Goal: Task Accomplishment & Management: Manage account settings

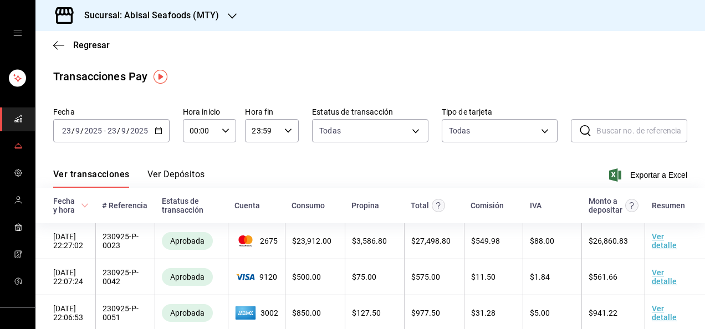
click at [16, 149] on icon "mailbox folders" at bounding box center [18, 145] width 9 height 9
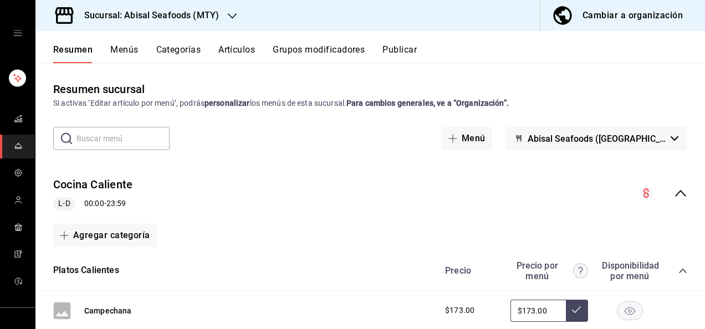
click at [129, 49] on button "Menús" at bounding box center [124, 53] width 28 height 19
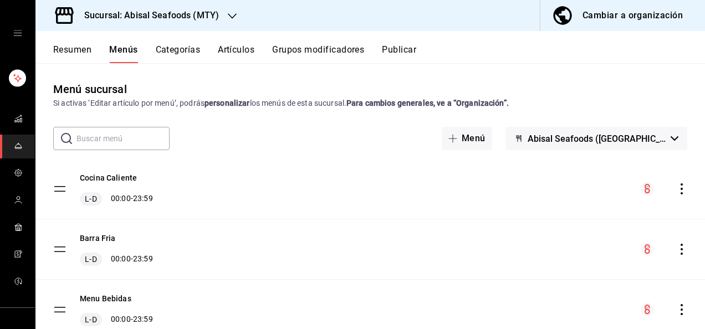
click at [317, 144] on div "​ ​ Menú Abisal Seafoods ([PERSON_NAME])" at bounding box center [369, 138] width 669 height 23
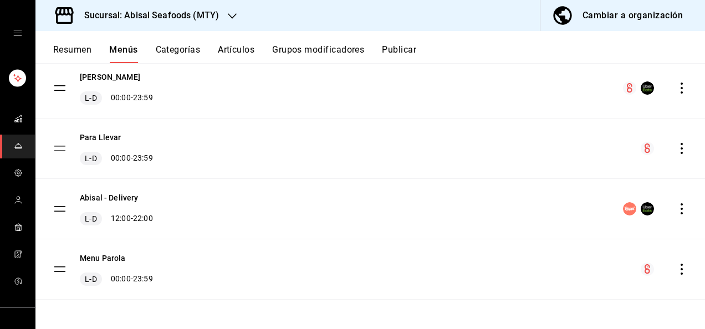
scroll to position [343, 0]
click at [115, 259] on button "Menu Parola" at bounding box center [103, 257] width 46 height 11
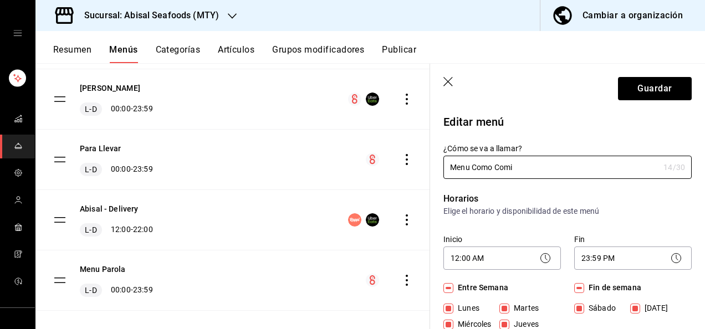
type input "Menu Como Comi"
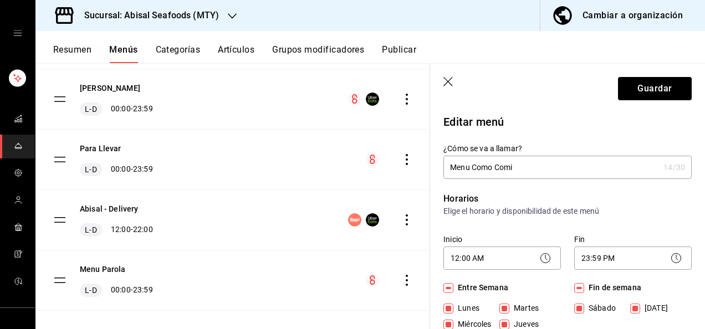
click at [595, 188] on div "Horarios Elige el horario y disponibilidad de este menú Inicio 12:00 AM 00:00 F…" at bounding box center [560, 292] width 261 height 227
click at [539, 108] on header "Guardar" at bounding box center [567, 86] width 275 height 45
click at [656, 84] on button "Guardar" at bounding box center [655, 88] width 74 height 23
checkbox input "false"
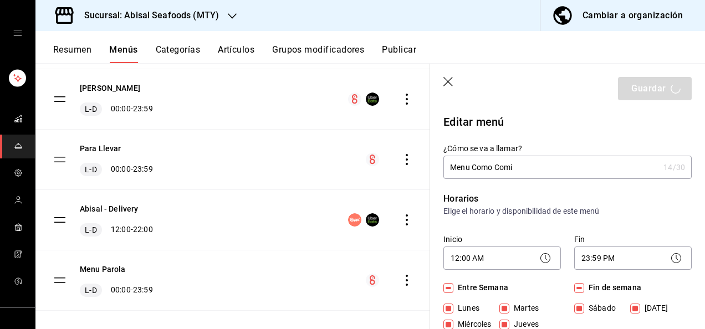
type input "1758736155921"
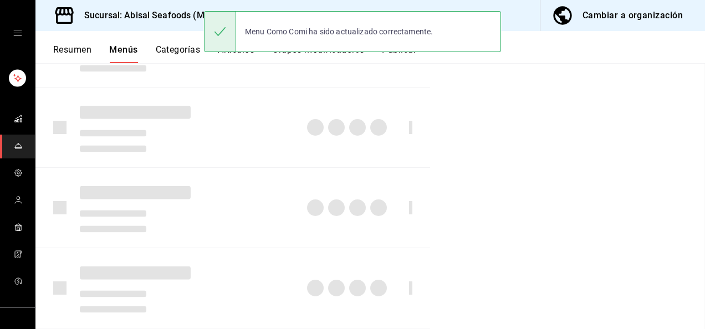
checkbox input "false"
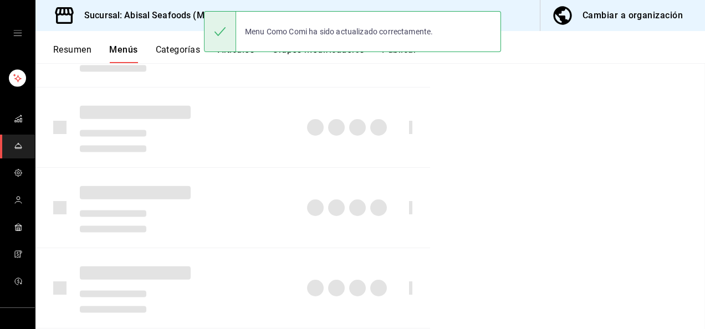
checkbox input "false"
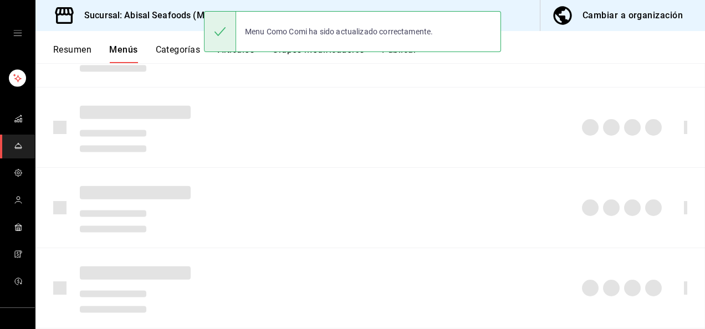
scroll to position [151, 0]
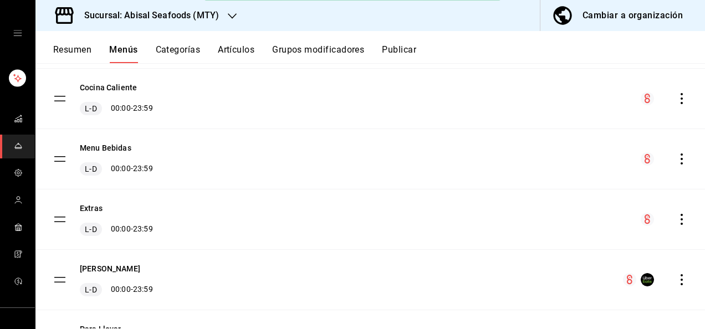
click at [163, 48] on button "Categorías" at bounding box center [178, 53] width 45 height 19
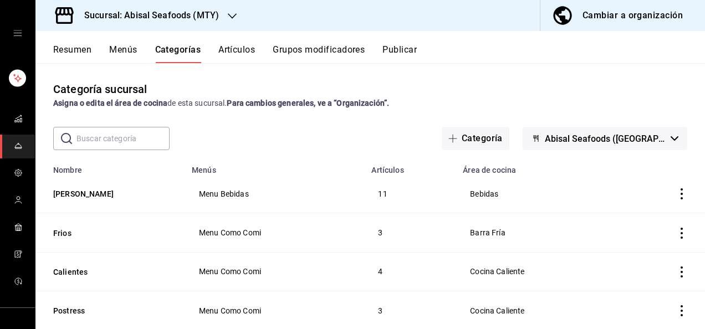
click at [290, 138] on div "​ ​ Categoría Abisal Seafoods ([GEOGRAPHIC_DATA])" at bounding box center [369, 138] width 669 height 23
click at [66, 274] on button "Calientes" at bounding box center [108, 271] width 111 height 11
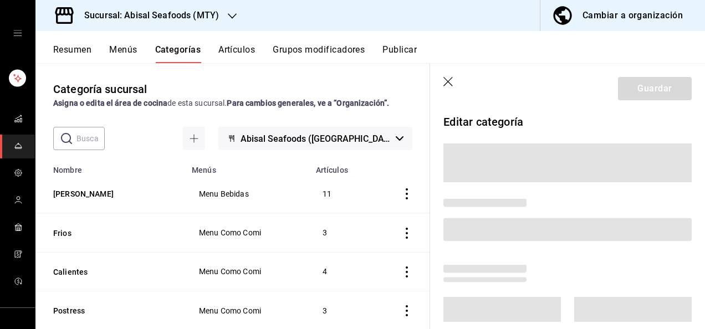
click at [563, 125] on p "Editar categoría" at bounding box center [567, 122] width 248 height 17
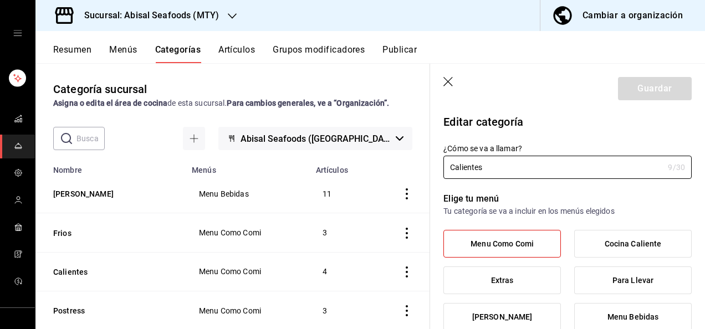
click at [563, 125] on p "Editar categoría" at bounding box center [567, 122] width 248 height 17
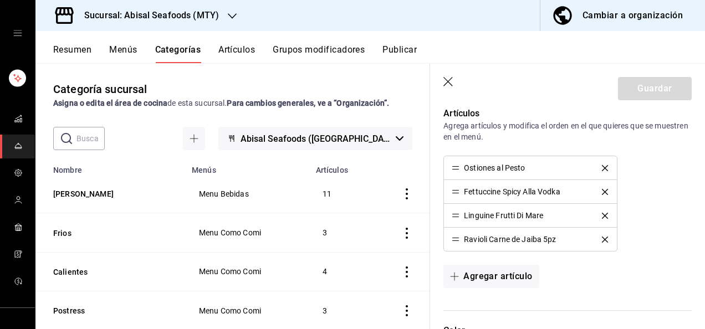
scroll to position [487, 0]
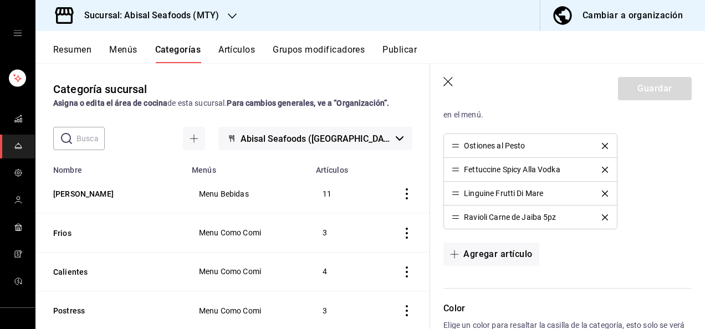
click at [601, 168] on icon "delete" at bounding box center [604, 170] width 6 height 6
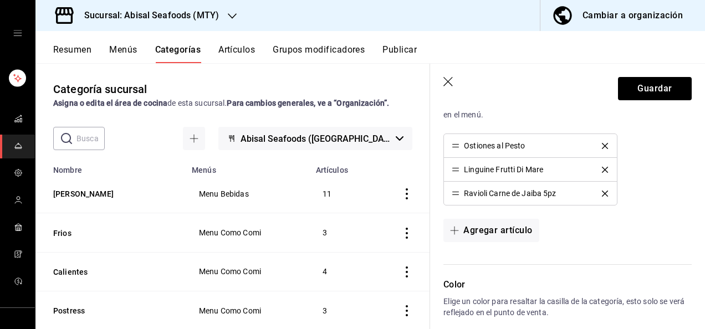
click at [601, 168] on icon "delete" at bounding box center [604, 170] width 6 height 6
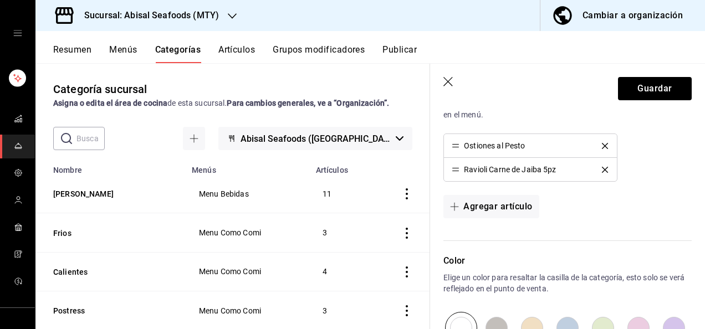
click at [601, 168] on icon "delete" at bounding box center [604, 170] width 6 height 6
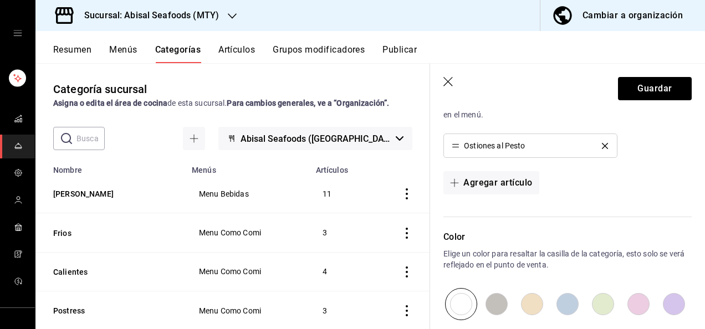
click at [546, 97] on header "Guardar" at bounding box center [567, 86] width 275 height 45
click at [642, 84] on button "Guardar" at bounding box center [655, 88] width 74 height 23
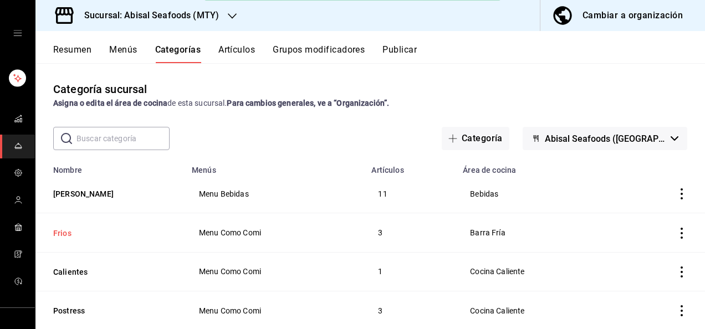
click at [66, 228] on button "Frios" at bounding box center [108, 233] width 111 height 11
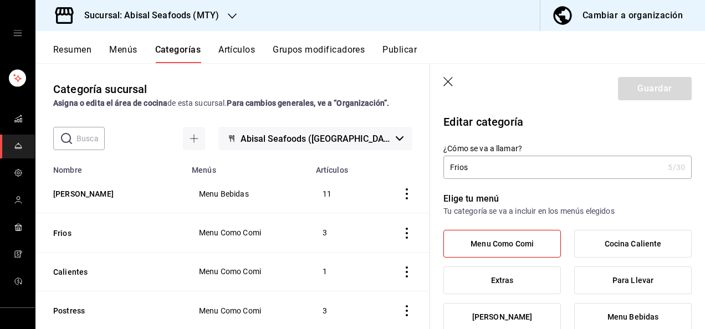
click at [611, 202] on p "Elige tu menú" at bounding box center [567, 198] width 248 height 13
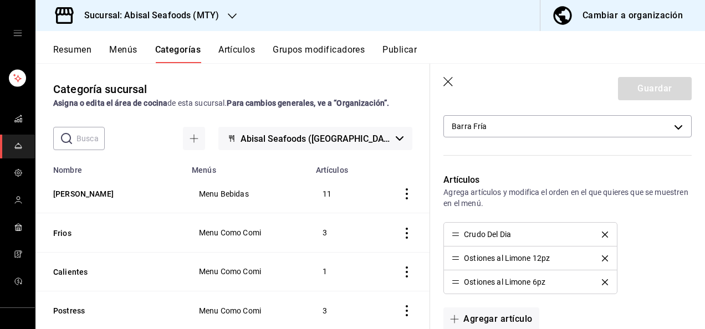
scroll to position [421, 0]
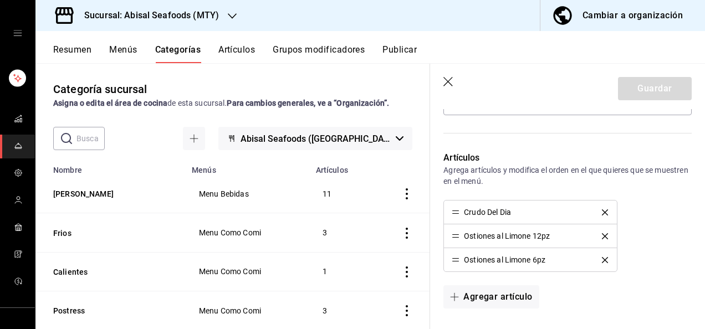
click at [601, 233] on icon "delete" at bounding box center [604, 236] width 6 height 6
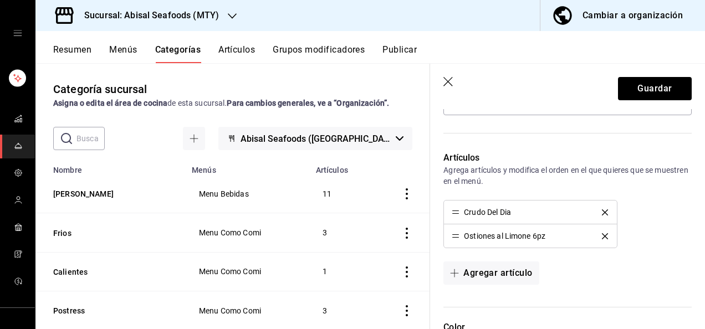
click at [601, 233] on icon "delete" at bounding box center [604, 236] width 6 height 6
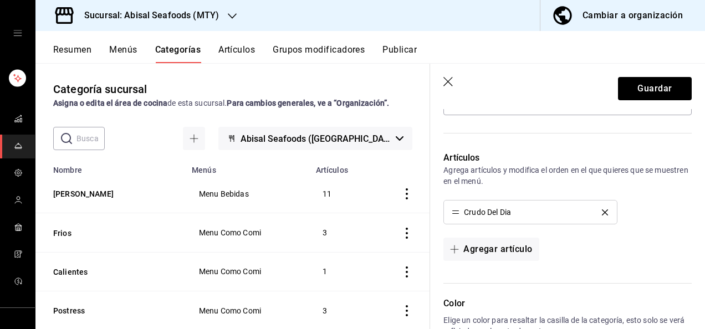
click at [658, 225] on div "Artículos Agrega artículos y modifica el orden en el que quieres que se muestre…" at bounding box center [560, 211] width 261 height 146
click at [630, 91] on button "Guardar" at bounding box center [655, 88] width 74 height 23
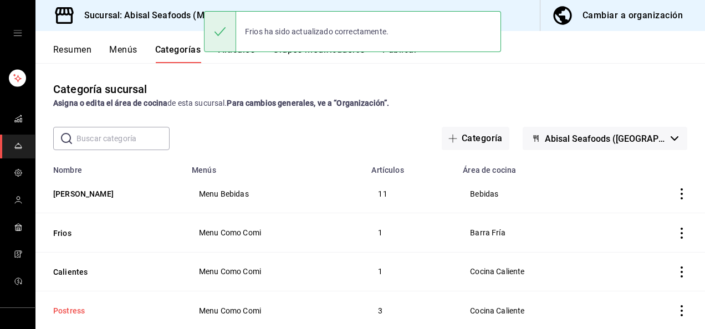
click at [66, 311] on button "Postress" at bounding box center [108, 310] width 111 height 11
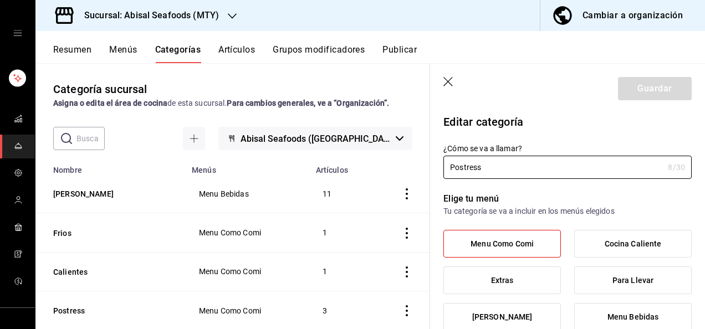
type input "2459b549-0578-4e28-b8fe-6d823c72ddfc"
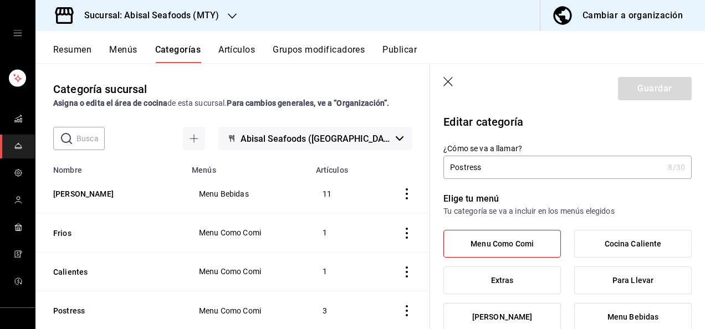
click at [535, 191] on div "Elige tu menú Tu categoría se va a incluir en los menús elegidos Menu Como Comi…" at bounding box center [560, 321] width 261 height 284
click at [516, 172] on input "Postress" at bounding box center [553, 167] width 220 height 22
type input "P"
type input "b"
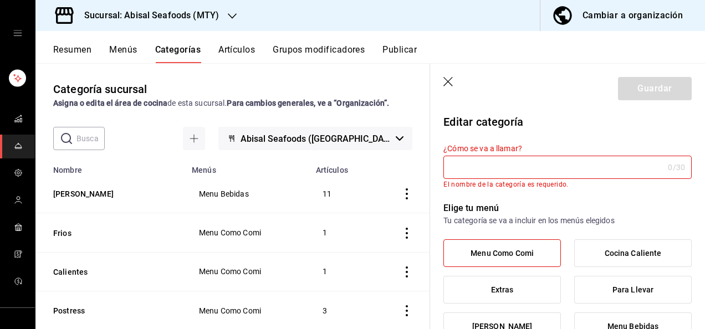
type input "b"
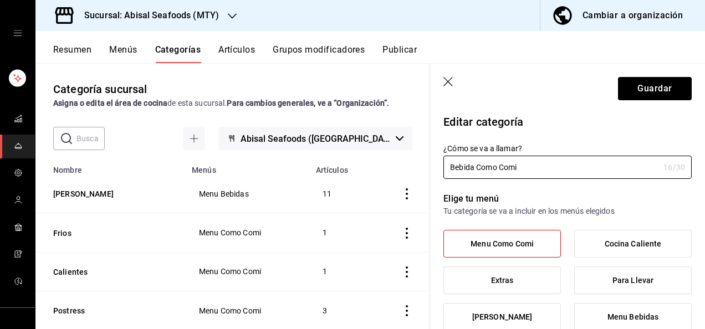
type input "Bebida Como Comi"
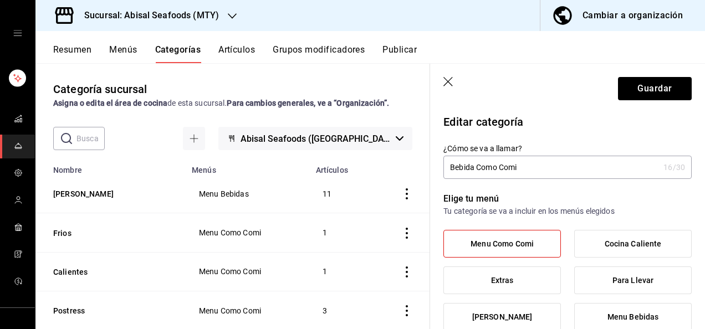
click at [532, 191] on div "Elige tu menú Tu categoría se va a incluir en los menús elegidos Menu Como Comi…" at bounding box center [560, 321] width 261 height 284
click at [593, 132] on div "¿Cómo se va a llamar? Bebida Como Comi 16 /30 ¿Cómo se va a llamar?" at bounding box center [560, 154] width 261 height 49
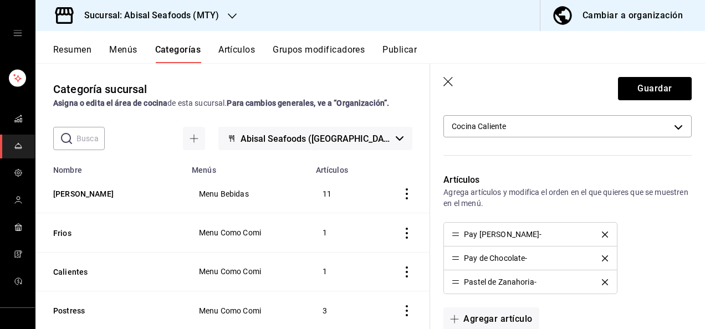
scroll to position [421, 0]
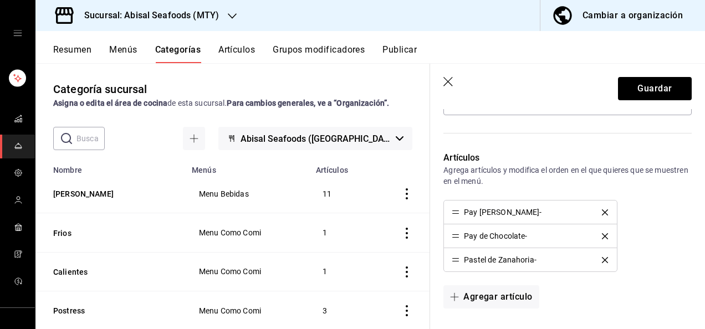
click at [601, 210] on icon "delete" at bounding box center [604, 212] width 6 height 6
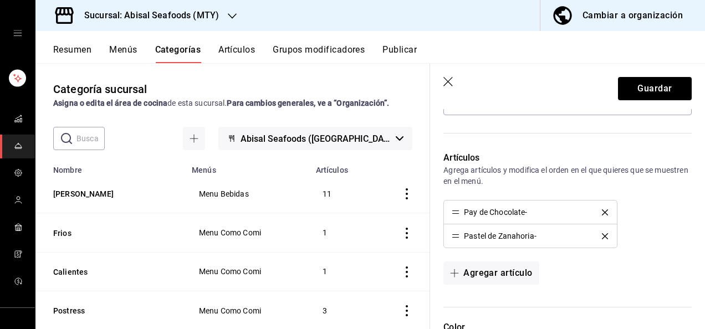
click at [601, 210] on icon "delete" at bounding box center [604, 212] width 6 height 6
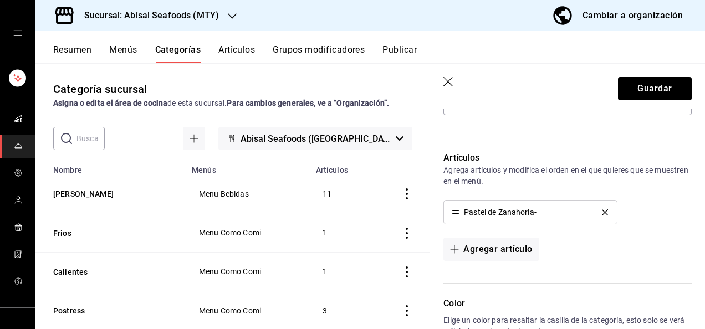
click at [551, 138] on div "Artículos Agrega artículos y modifica el orden en el que quieres que se muestre…" at bounding box center [560, 211] width 261 height 146
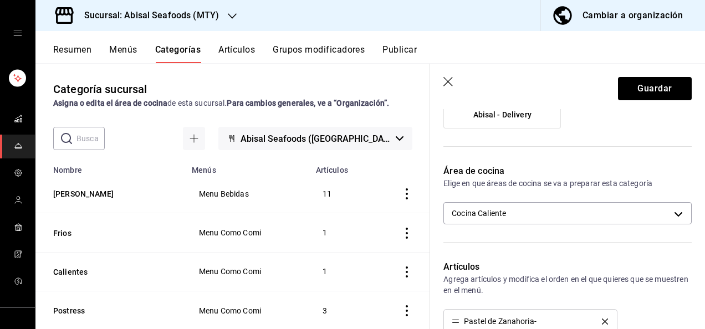
scroll to position [310, 0]
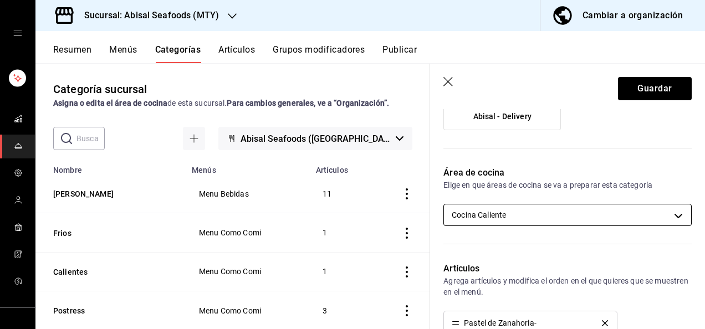
click at [578, 214] on body "Sucursal: Abisal Seafoods (MTY) Cambiar a organización Resumen Menús Categorías…" at bounding box center [352, 164] width 705 height 329
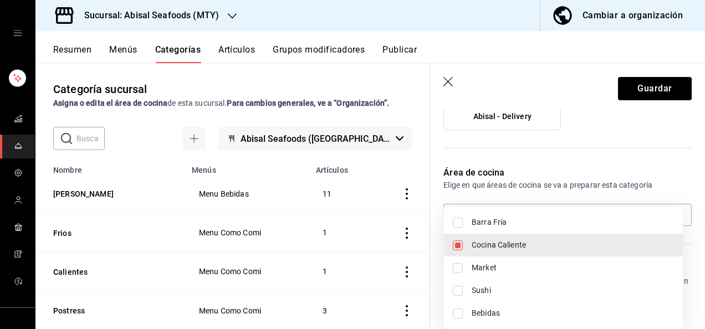
click at [456, 245] on input "checkbox" at bounding box center [458, 245] width 10 height 10
checkbox input "false"
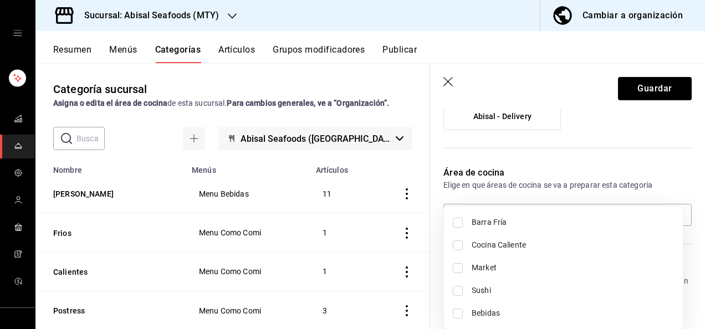
click at [702, 321] on div at bounding box center [352, 164] width 705 height 329
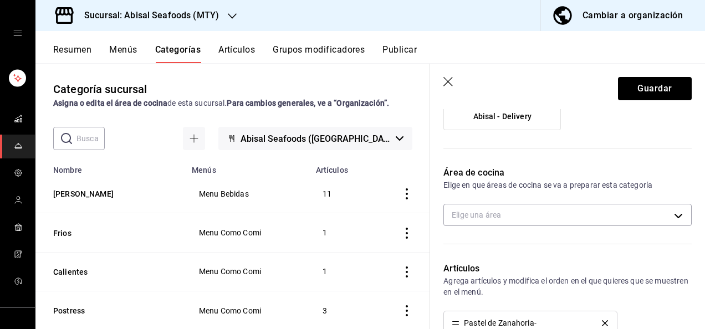
click at [702, 321] on div "Barra Fría Cocina Caliente Market Sushi Bebidas" at bounding box center [352, 164] width 705 height 329
click at [594, 209] on body "Sucursal: Abisal Seafoods (MTY) Cambiar a organización Resumen Menús Categorías…" at bounding box center [352, 164] width 705 height 329
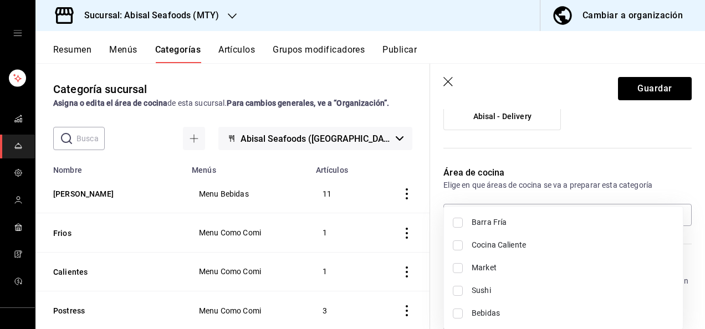
click at [461, 311] on input "checkbox" at bounding box center [458, 314] width 10 height 10
checkbox input "true"
type input "82c969f4-1133-4a88-ba32-296f1ac63131"
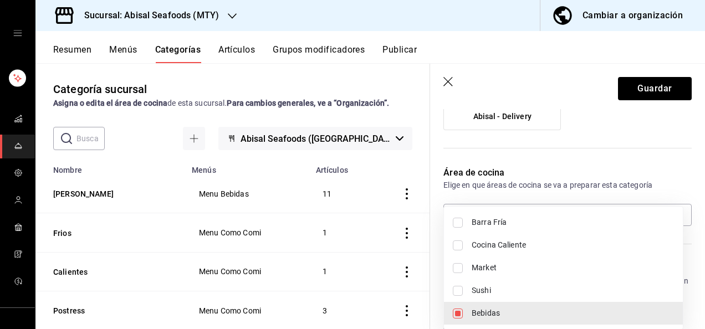
click at [628, 84] on div at bounding box center [352, 164] width 705 height 329
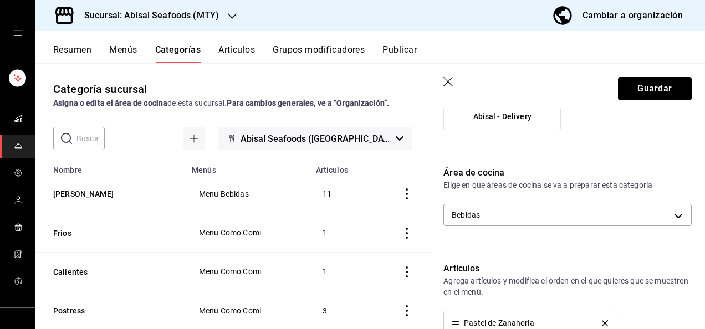
click at [628, 84] on button "Guardar" at bounding box center [655, 88] width 74 height 23
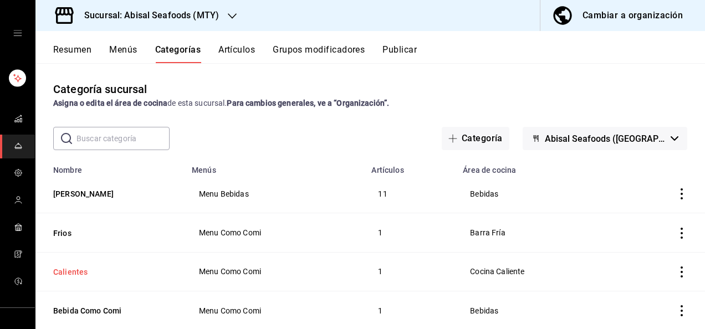
click at [67, 270] on button "Calientes" at bounding box center [108, 271] width 111 height 11
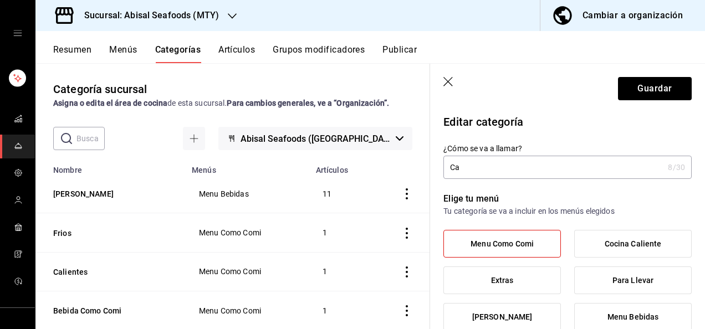
type input "C"
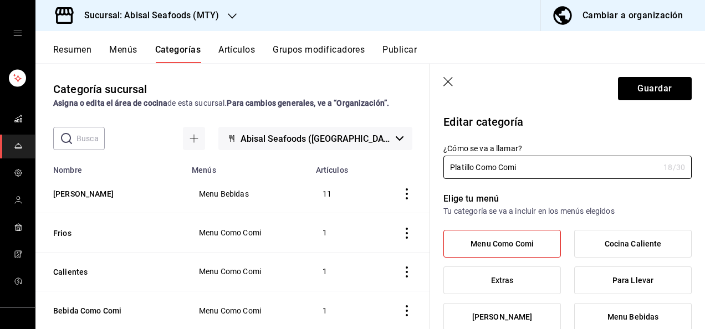
type input "Platillo Como Comi"
click at [559, 136] on div "¿Cómo se va a llamar? Platillo Como Comi 18 /30 ¿Cómo se va a llamar?" at bounding box center [560, 154] width 261 height 49
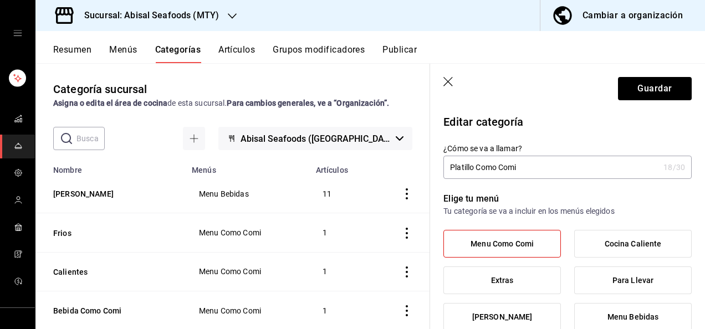
click at [605, 131] on div "¿Cómo se va a llamar? Platillo Como Comi 18 /30 ¿Cómo se va a llamar?" at bounding box center [560, 154] width 261 height 49
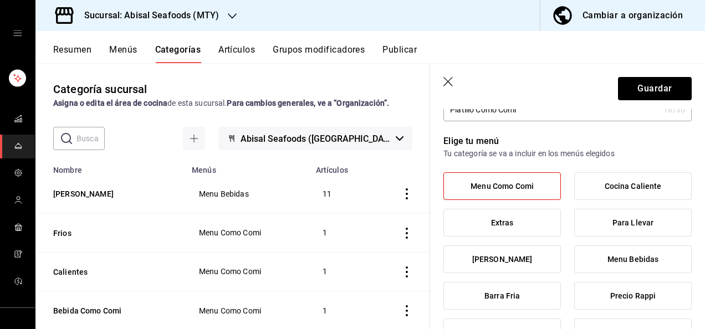
scroll to position [44, 0]
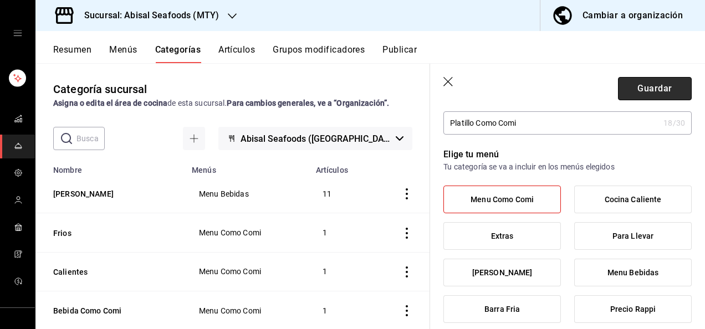
click at [637, 85] on button "Guardar" at bounding box center [655, 88] width 74 height 23
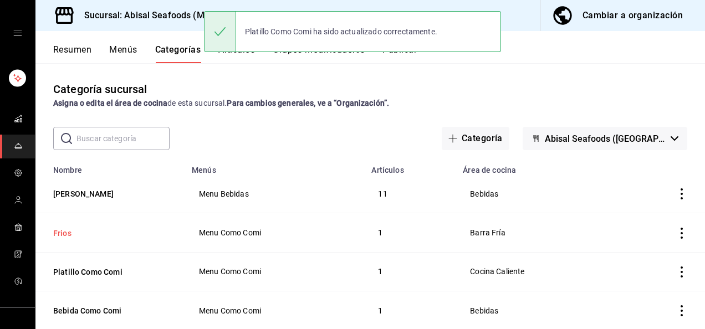
click at [66, 232] on button "Frios" at bounding box center [108, 233] width 111 height 11
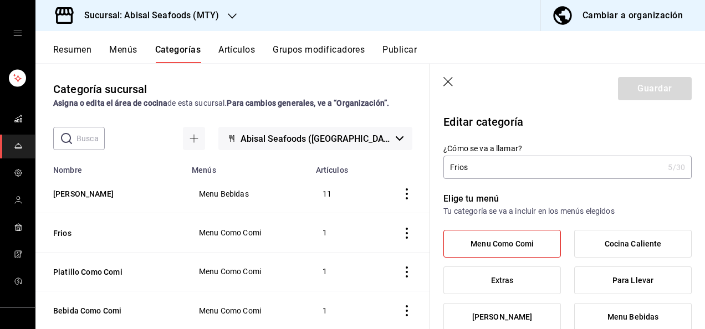
type input "49b7fb55-5403-422b-a31b-8b9eafa15ef3"
click at [498, 172] on input "Frios" at bounding box center [553, 167] width 220 height 22
type input "F"
type input "t"
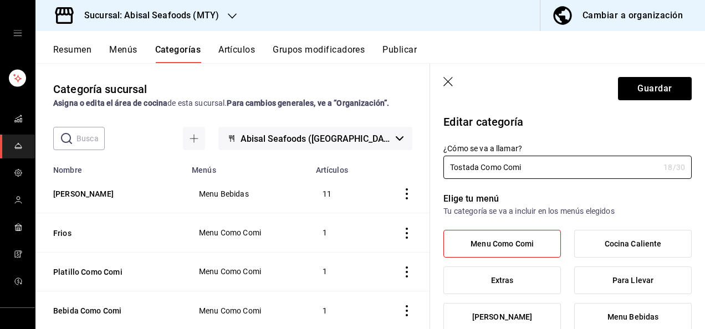
type input "Tostada Como Comi"
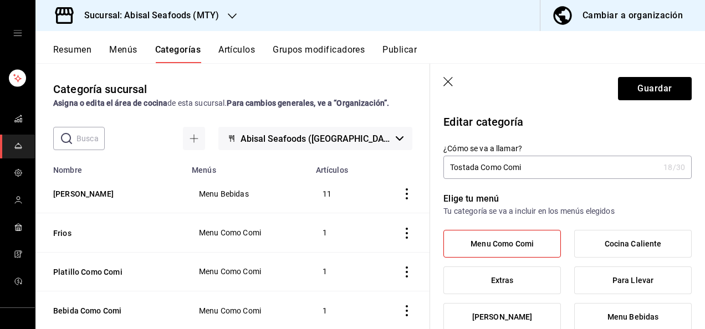
click at [574, 135] on div "¿Cómo se va a llamar? Tostada Como Comi 18 /30 ¿Cómo se va a llamar?" at bounding box center [560, 154] width 261 height 49
click at [631, 92] on button "Guardar" at bounding box center [655, 88] width 74 height 23
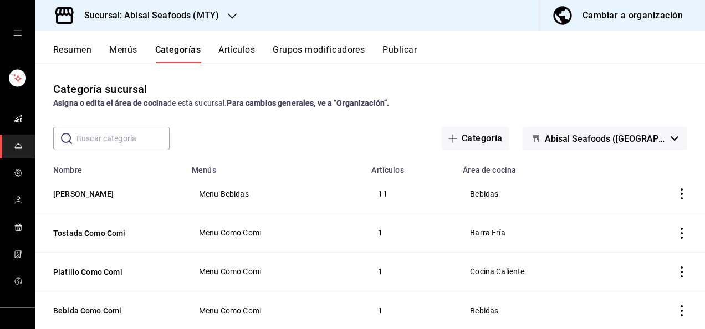
click at [235, 53] on button "Artículos" at bounding box center [236, 53] width 37 height 19
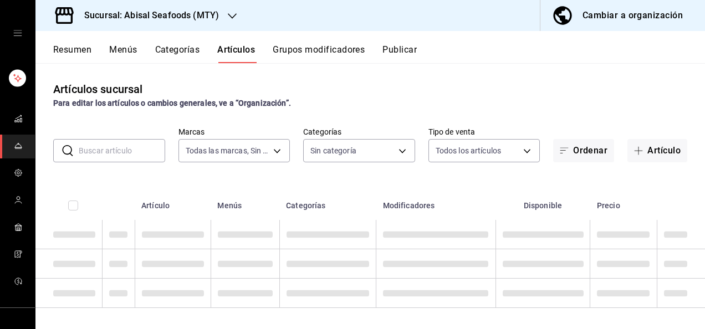
type input "f2a1835b-2949-4300-b838-84f89487dfb3,68f4e66d-7244-494a-8615-6e7c56e9f5d0"
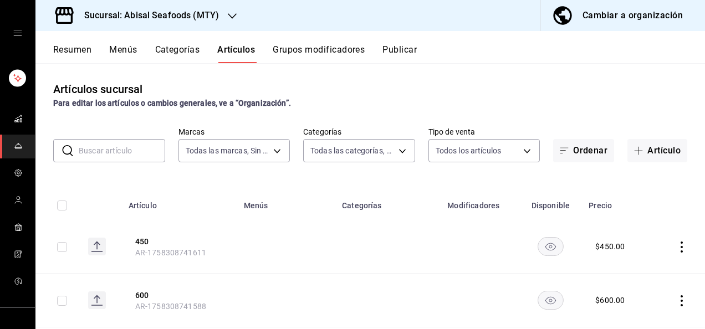
type input "dc1406b1-7613-47b0-a8b4-68281d8a8274,97564eb7-10ee-43db-b89a-c311e579e7f8,26dcb…"
click at [388, 155] on body "Sucursal: Abisal Seafoods (MTY) Cambiar a organización Resumen Menús Categorías…" at bounding box center [352, 164] width 705 height 329
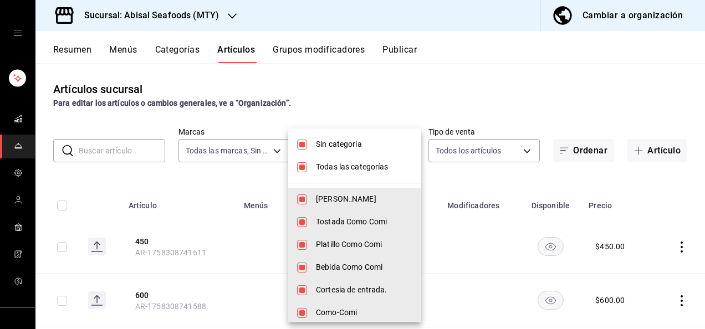
click at [299, 220] on input "checkbox" at bounding box center [302, 222] width 10 height 10
checkbox input "false"
type input "dc1406b1-7613-47b0-a8b4-68281d8a8274,26dcb815-3419-4c85-8e0c-b3c6ad7ae102,2eebe…"
checkbox input "false"
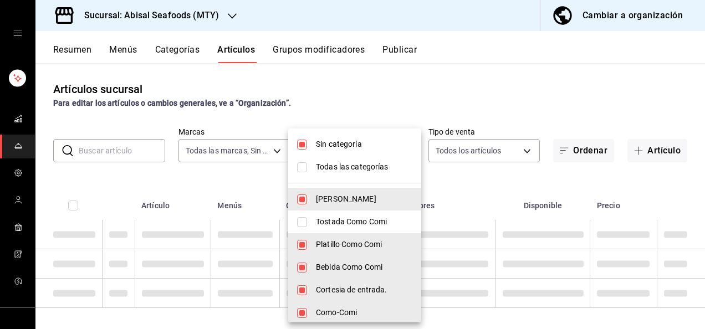
click at [299, 220] on input "checkbox" at bounding box center [302, 222] width 10 height 10
checkbox input "true"
type input "dc1406b1-7613-47b0-a8b4-68281d8a8274,26dcb815-3419-4c85-8e0c-b3c6ad7ae102,2eebe…"
checkbox input "true"
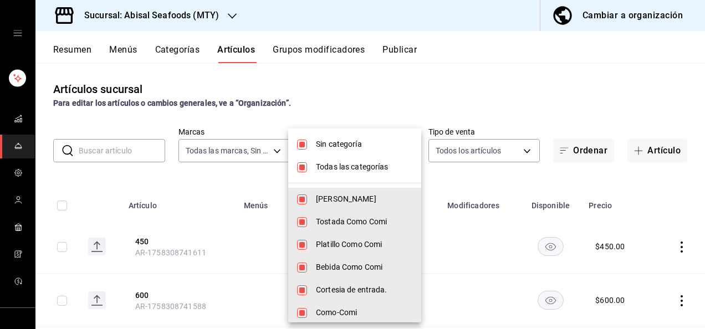
click at [300, 142] on input "checkbox" at bounding box center [302, 145] width 10 height 10
checkbox input "false"
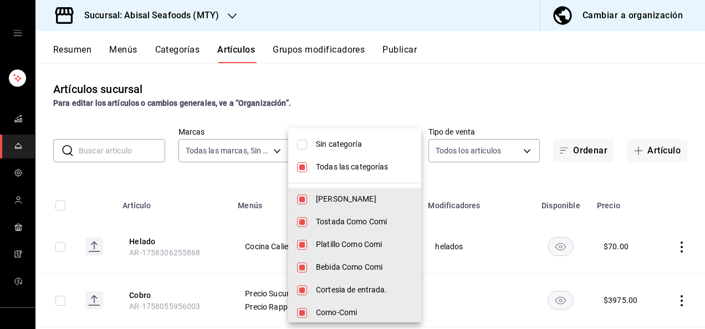
click at [302, 218] on input "checkbox" at bounding box center [302, 222] width 10 height 10
checkbox input "false"
type input "dc1406b1-7613-47b0-a8b4-68281d8a8274,26dcb815-3419-4c85-8e0c-b3c6ad7ae102,2eebe…"
checkbox input "false"
click at [297, 143] on input "checkbox" at bounding box center [302, 145] width 10 height 10
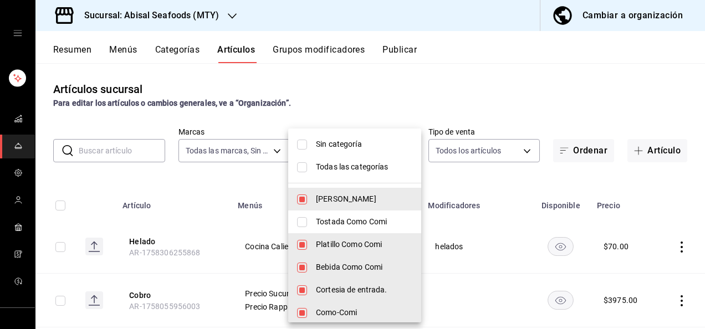
checkbox input "true"
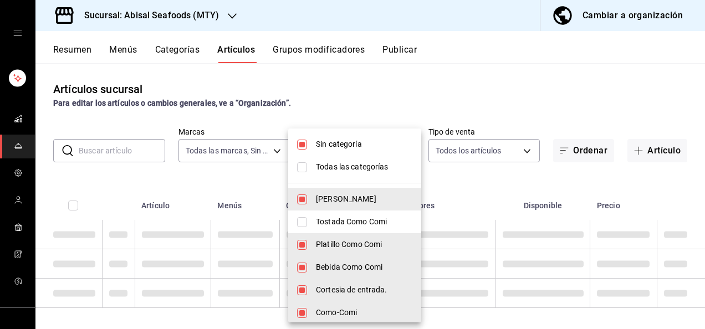
click at [304, 164] on input "checkbox" at bounding box center [302, 167] width 10 height 10
checkbox input "true"
type input "dc1406b1-7613-47b0-a8b4-68281d8a8274,97564eb7-10ee-43db-b89a-c311e579e7f8,26dcb…"
checkbox input "true"
click at [304, 164] on input "checkbox" at bounding box center [302, 167] width 10 height 10
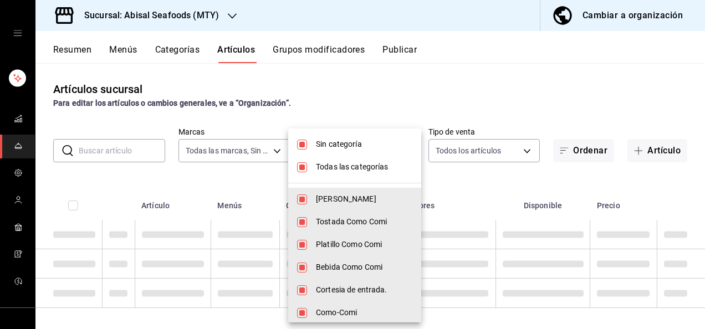
checkbox input "false"
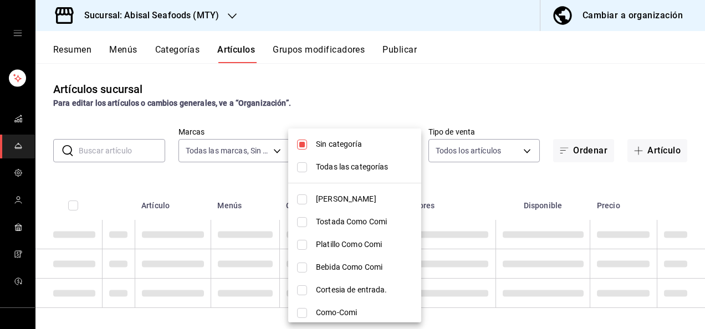
checkbox input "false"
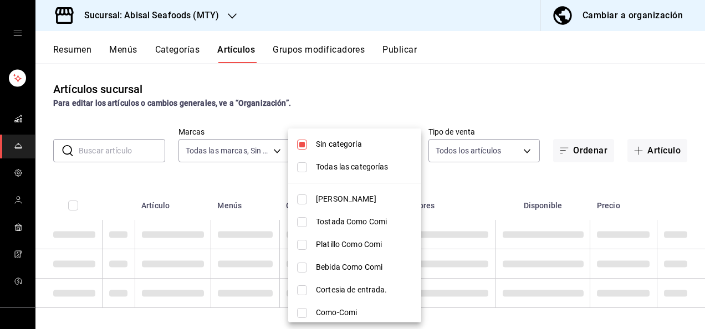
checkbox input "false"
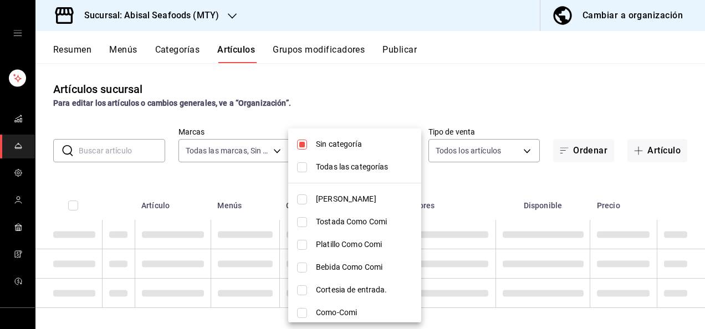
checkbox input "false"
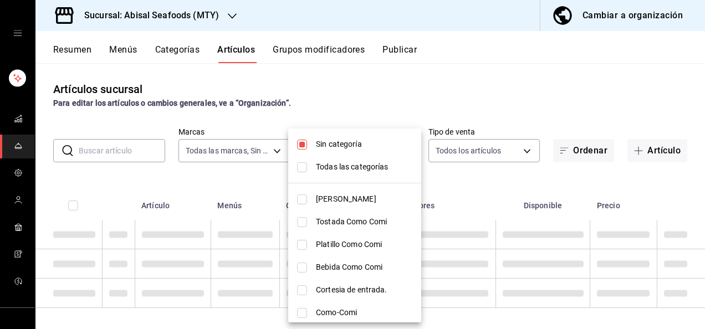
checkbox input "false"
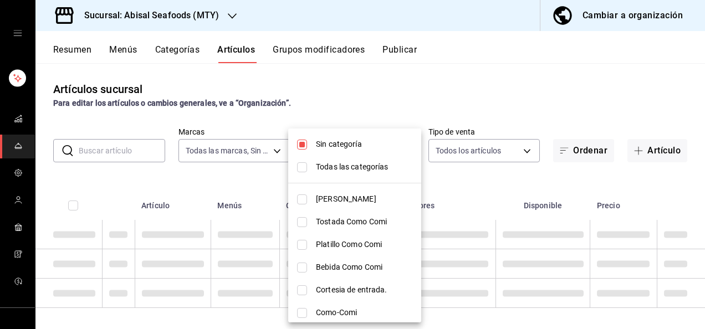
checkbox input "false"
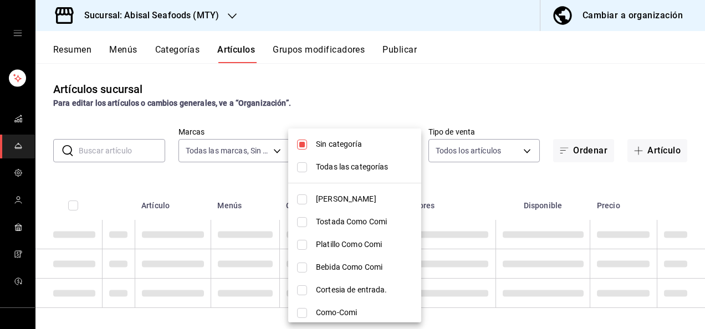
checkbox input "false"
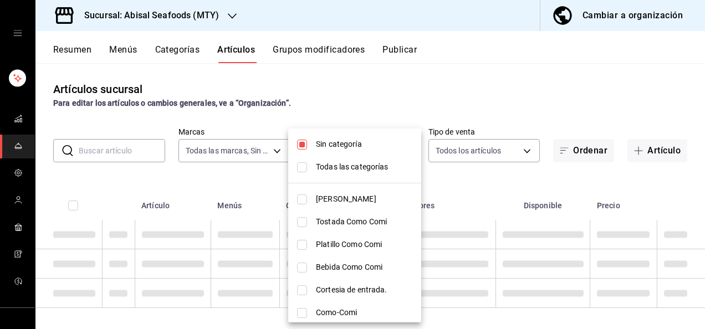
checkbox input "false"
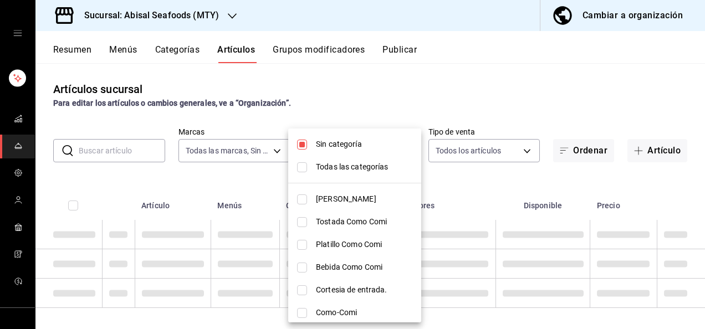
checkbox input "false"
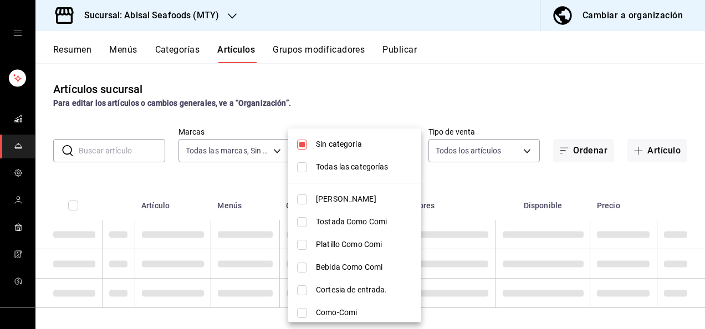
checkbox input "false"
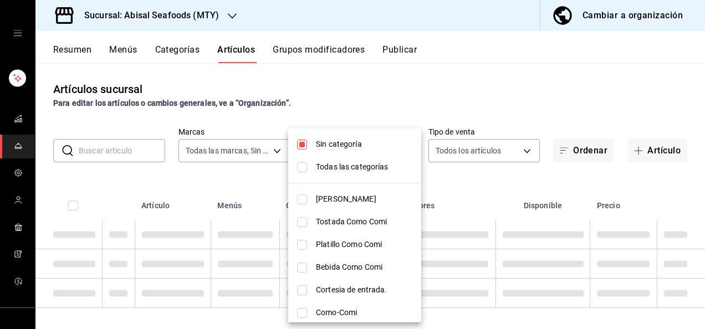
checkbox input "false"
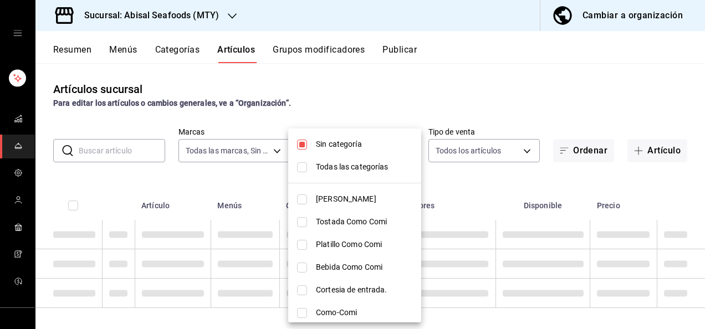
checkbox input "false"
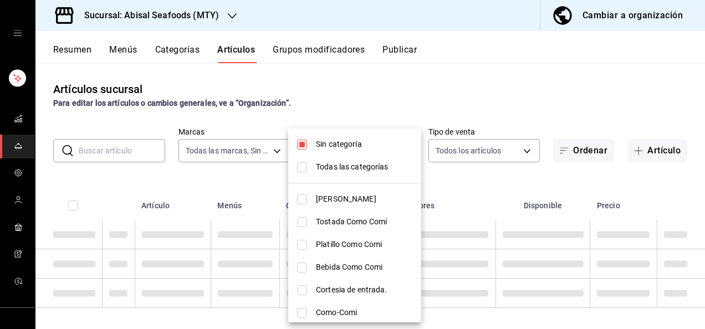
checkbox input "false"
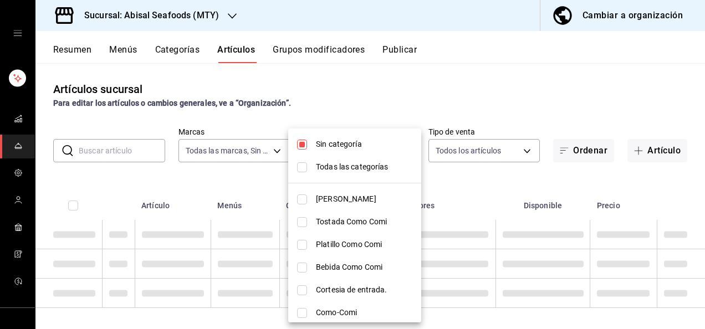
checkbox input "false"
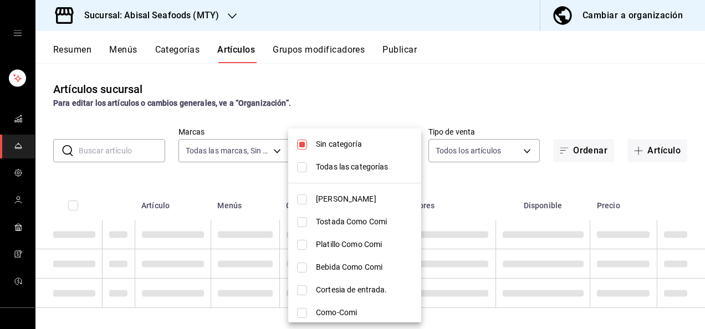
checkbox input "false"
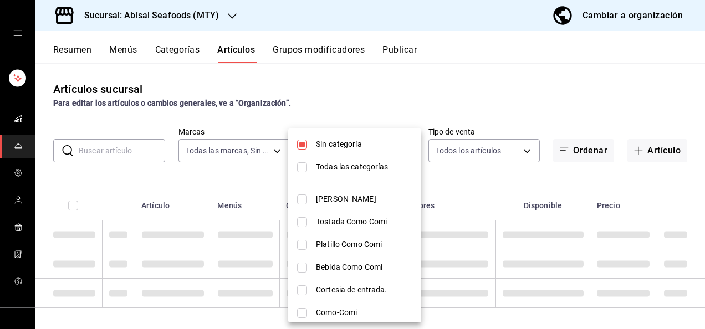
checkbox input "false"
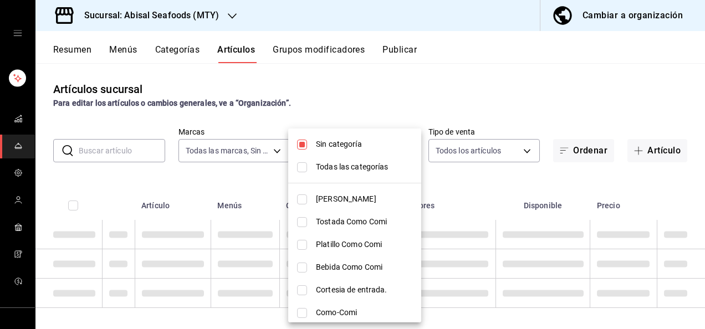
checkbox input "false"
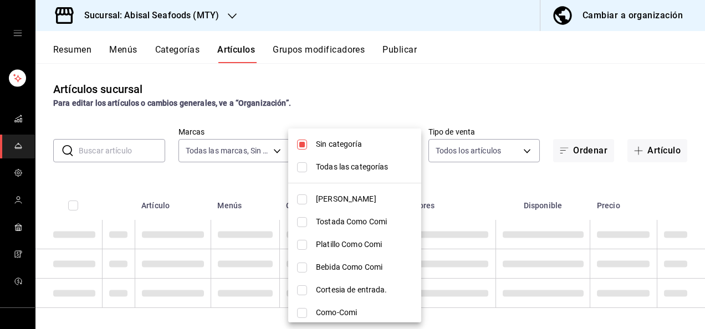
checkbox input "false"
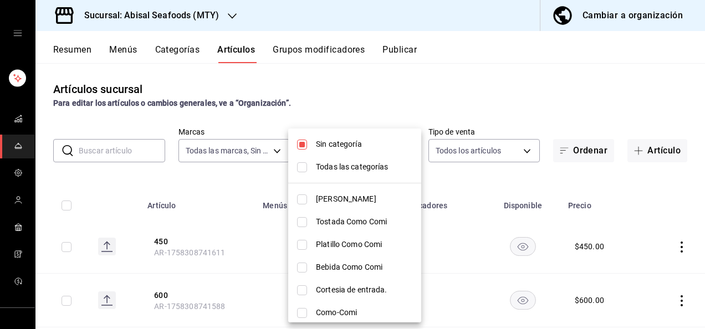
click at [300, 220] on input "checkbox" at bounding box center [302, 222] width 10 height 10
checkbox input "true"
type input "97564eb7-10ee-43db-b89a-c311e579e7f8"
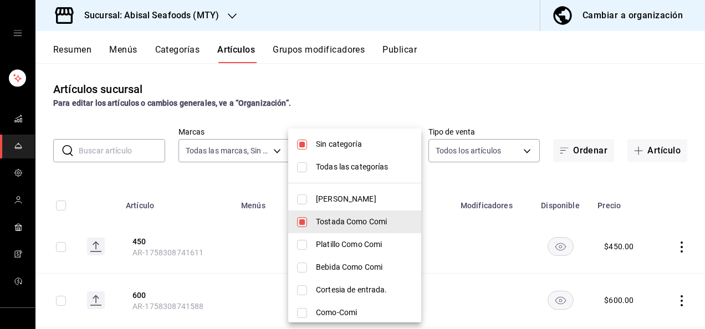
click at [250, 183] on div at bounding box center [352, 164] width 705 height 329
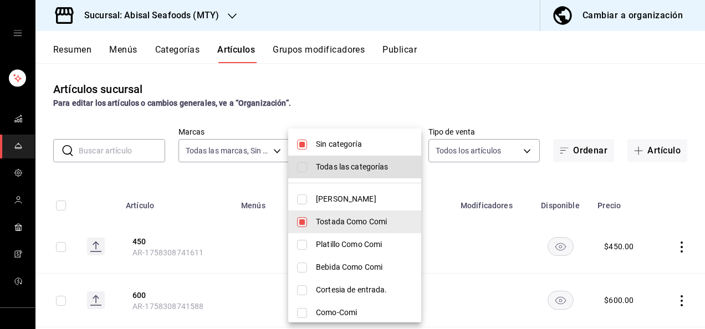
click at [302, 140] on input "checkbox" at bounding box center [302, 145] width 10 height 10
checkbox input "false"
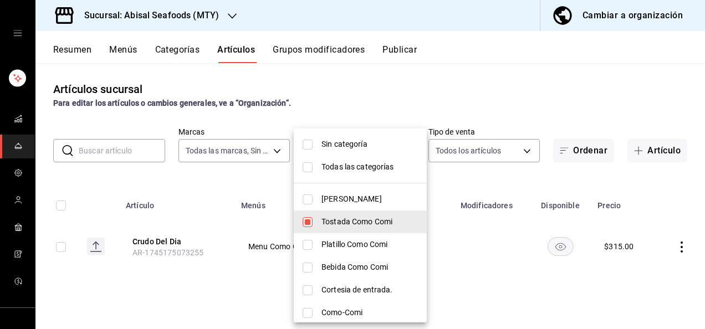
click at [265, 166] on div at bounding box center [352, 164] width 705 height 329
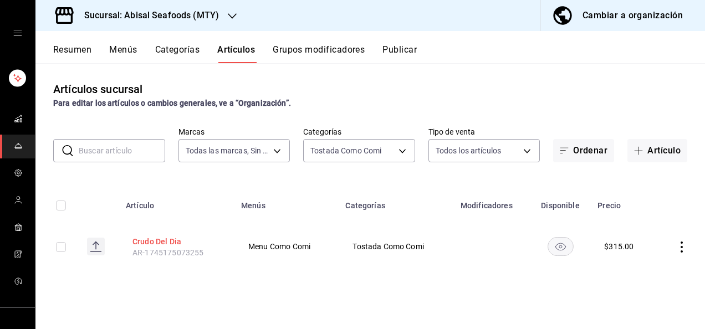
click at [164, 239] on button "Crudo Del Dia" at bounding box center [176, 241] width 89 height 11
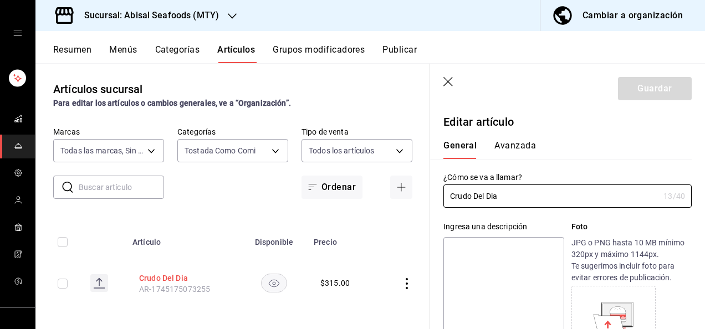
type input "$315.00"
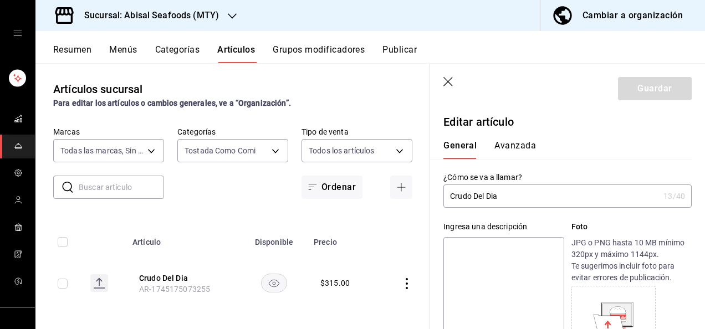
click at [532, 197] on input "Crudo Del Dia" at bounding box center [550, 196] width 215 height 22
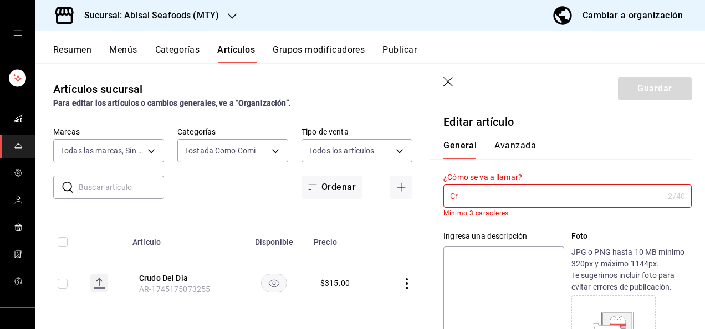
type input "C"
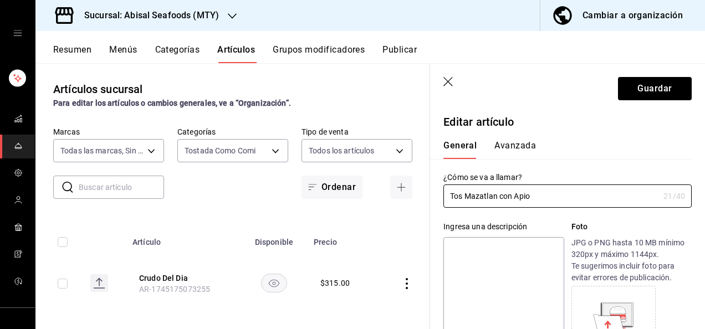
type input "Tos Mazatlan con Apio"
click at [557, 157] on div "General [PERSON_NAME]" at bounding box center [560, 149] width 235 height 19
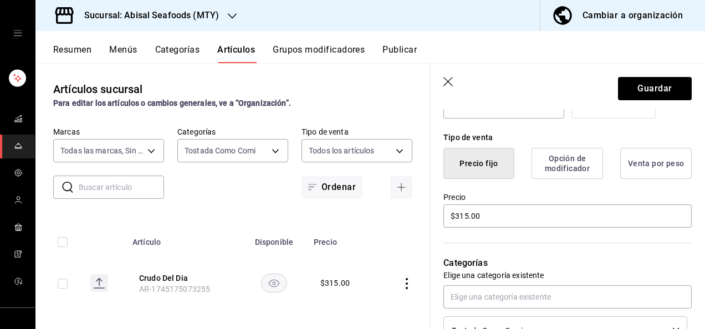
scroll to position [266, 0]
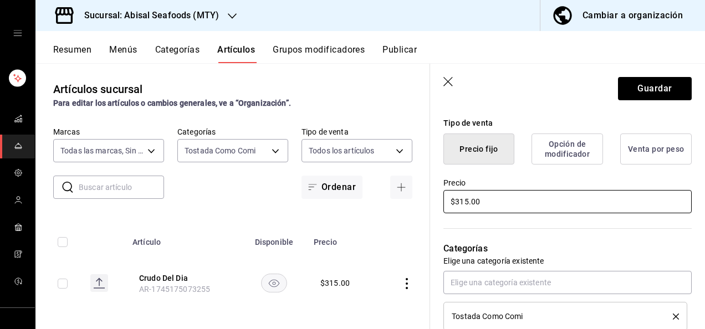
click at [501, 201] on input "$315.00" at bounding box center [567, 201] width 248 height 23
type input "$3.00"
type input "$140.00"
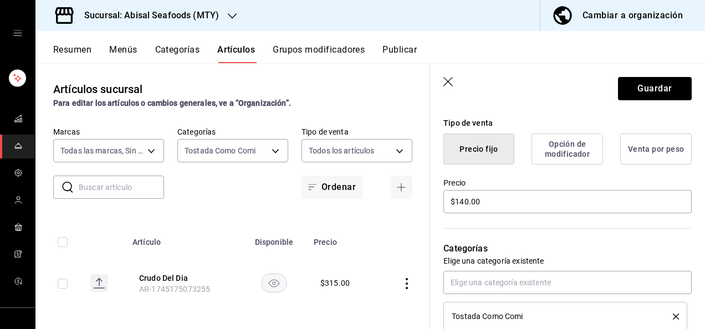
click at [529, 223] on div "Categorías Elige una categoría existente Tostada Como Comi" at bounding box center [560, 273] width 261 height 116
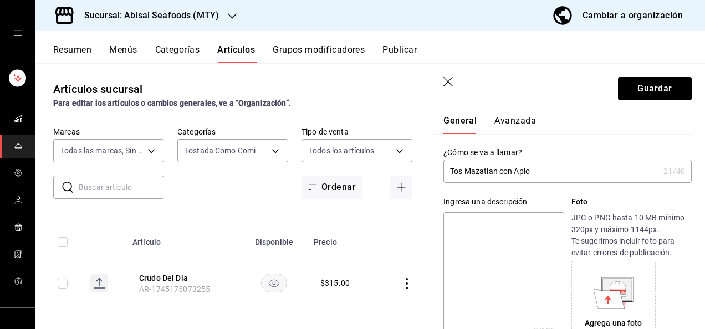
scroll to position [0, 0]
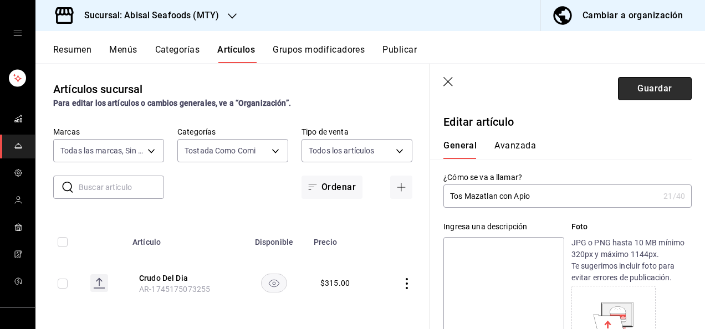
click at [637, 88] on button "Guardar" at bounding box center [655, 88] width 74 height 23
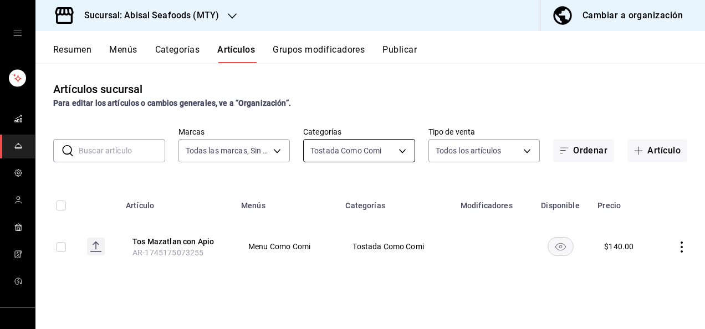
click at [404, 152] on body "Sucursal: Abisal Seafoods (MTY) Cambiar a organización Resumen Menús Categorías…" at bounding box center [352, 164] width 705 height 329
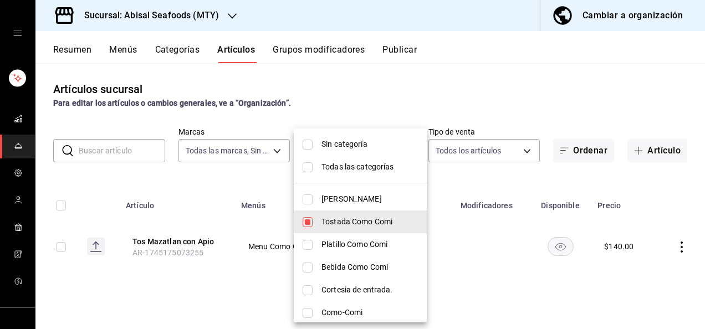
click at [308, 221] on input "checkbox" at bounding box center [307, 222] width 10 height 10
checkbox input "false"
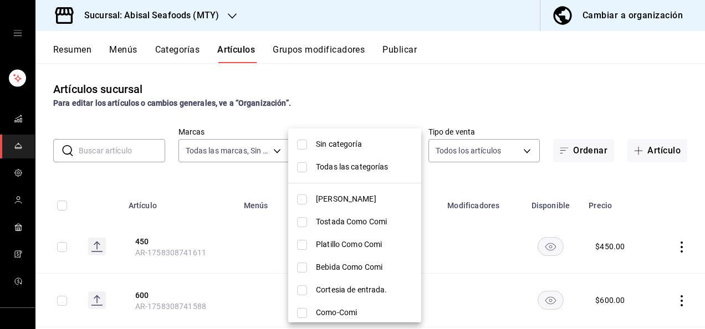
click at [300, 243] on input "checkbox" at bounding box center [302, 245] width 10 height 10
checkbox input "true"
type input "26dcb815-3419-4c85-8e0c-b3c6ad7ae102"
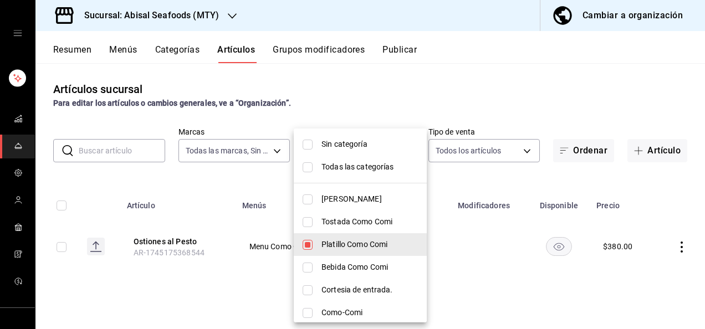
click at [251, 182] on div at bounding box center [352, 164] width 705 height 329
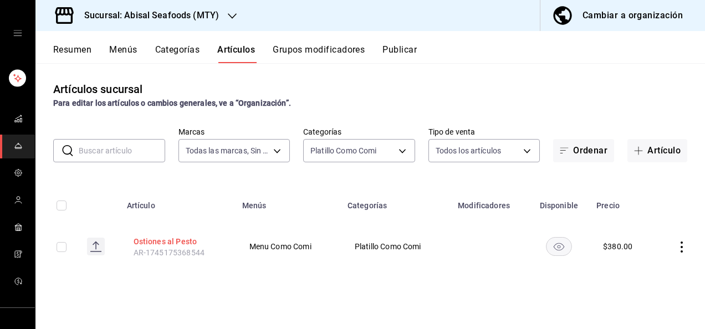
click at [182, 238] on button "Ostiones al Pesto" at bounding box center [177, 241] width 89 height 11
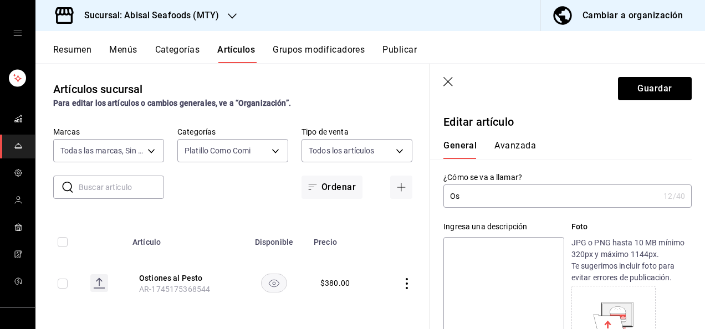
type input "O"
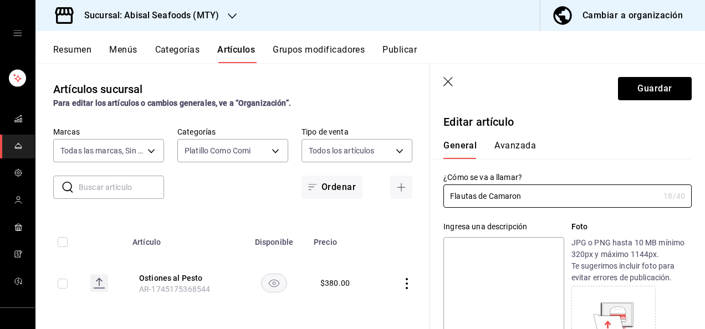
type input "Flautas de Camaron"
click at [575, 171] on div "¿Cómo se va a llamar? Flautas de Camaron 18 /40 ¿Cómo se va a llamar?" at bounding box center [560, 183] width 261 height 49
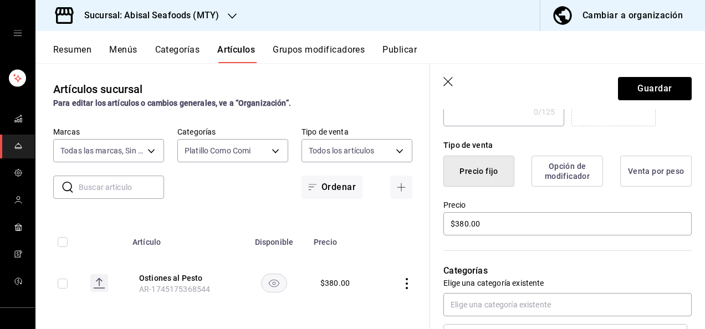
scroll to position [266, 0]
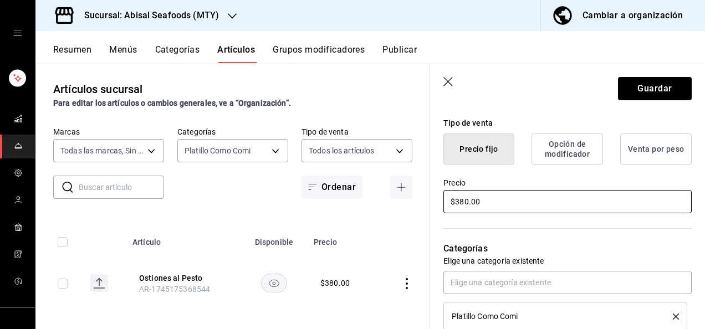
click at [528, 202] on input "$380.00" at bounding box center [567, 201] width 248 height 23
type input "$300.00"
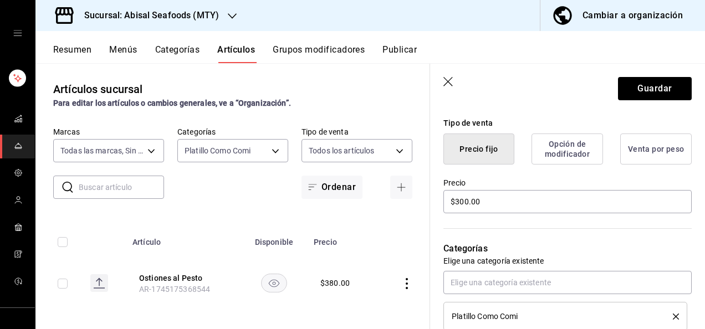
click at [545, 220] on div "Categorías Elige una categoría existente Platillo Como Comi" at bounding box center [560, 273] width 261 height 116
click at [635, 94] on button "Guardar" at bounding box center [655, 88] width 74 height 23
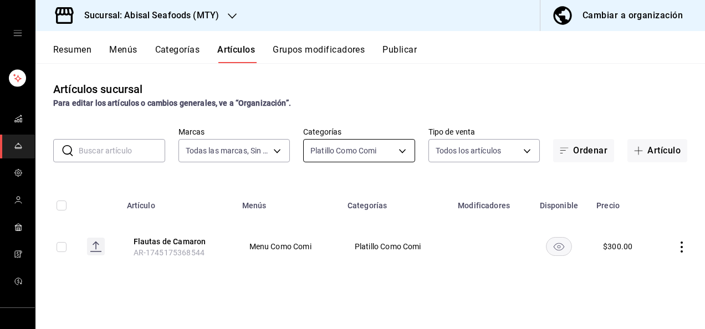
click at [358, 150] on body "Sucursal: Abisal Seafoods (MTY) Cambiar a organización Resumen Menús Categorías…" at bounding box center [352, 164] width 705 height 329
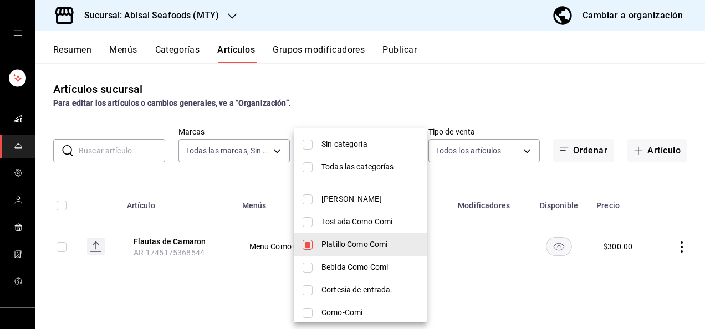
click at [307, 266] on input "checkbox" at bounding box center [307, 268] width 10 height 10
checkbox input "true"
type input "26dcb815-3419-4c85-8e0c-b3c6ad7ae102,2eebe29f-7d00-47a2-a9bc-94ea9870a5f9"
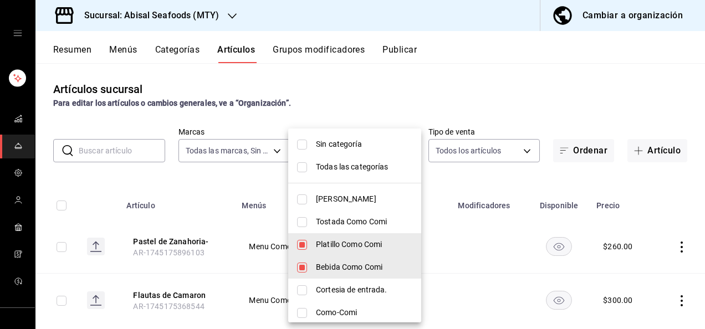
click at [304, 246] on input "checkbox" at bounding box center [302, 245] width 10 height 10
checkbox input "false"
type input "2eebe29f-7d00-47a2-a9bc-94ea9870a5f9"
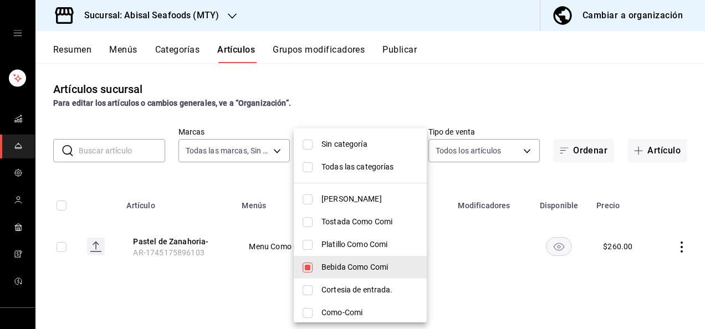
click at [449, 183] on div at bounding box center [352, 164] width 705 height 329
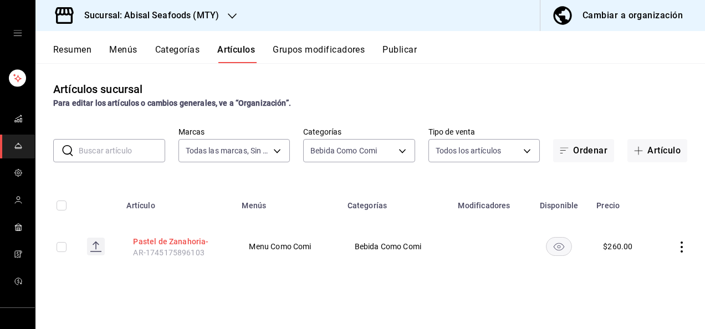
click at [166, 238] on button "Pastel de Zanahoria-" at bounding box center [177, 241] width 89 height 11
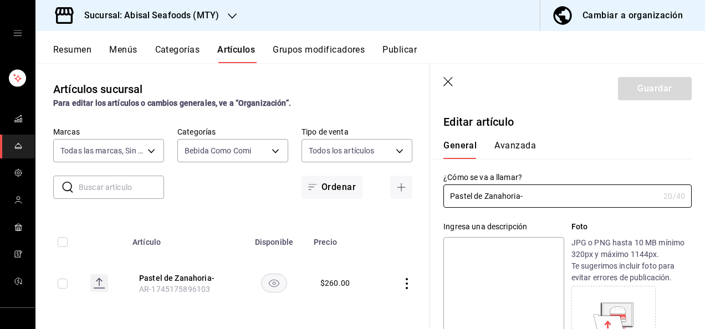
click at [557, 205] on input "Pastel de Zanahoria-" at bounding box center [550, 196] width 215 height 22
type input "P"
type input "Limonada Yuzu"
click at [593, 215] on div "Ingresa una descripción x 0 /125 ​ Foto JPG o PNG hasta 10 MB mínimo 320px y má…" at bounding box center [560, 289] width 261 height 162
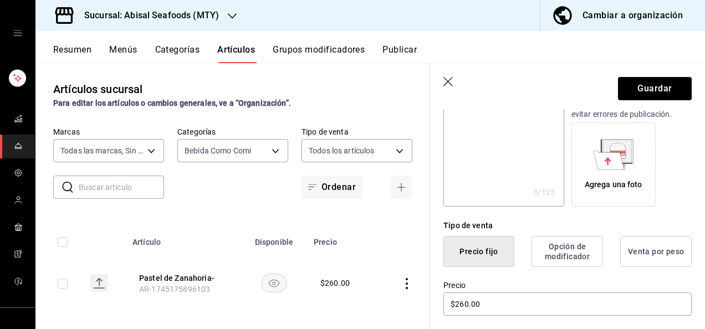
scroll to position [177, 0]
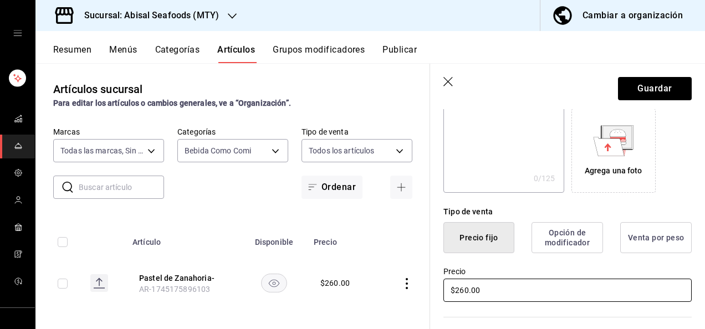
click at [521, 295] on input "$260.00" at bounding box center [567, 290] width 248 height 23
type input "$2.00"
type input "$20.00"
click at [559, 274] on label "Precio" at bounding box center [567, 272] width 248 height 8
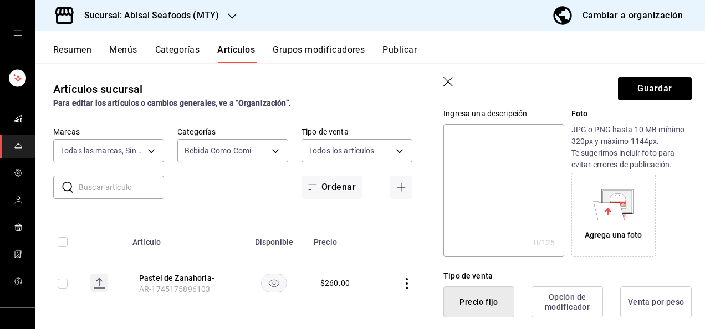
scroll to position [0, 0]
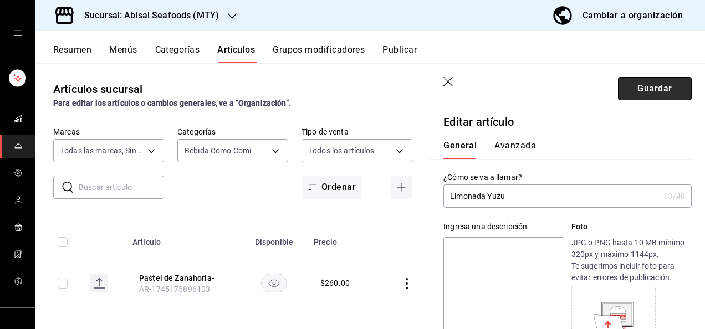
click at [652, 86] on button "Guardar" at bounding box center [655, 88] width 74 height 23
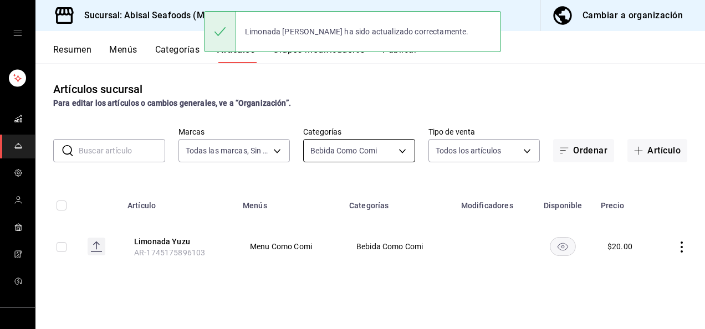
click at [401, 151] on body "Sucursal: Abisal Seafoods (MTY) Cambiar a organización Resumen Menús Categorías…" at bounding box center [352, 164] width 705 height 329
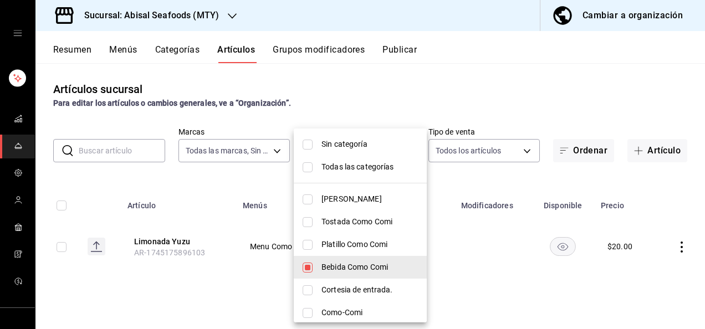
click at [307, 222] on input "checkbox" at bounding box center [307, 222] width 10 height 10
checkbox input "true"
type input "2eebe29f-7d00-47a2-a9bc-94ea9870a5f9,97564eb7-10ee-43db-b89a-c311e579e7f8"
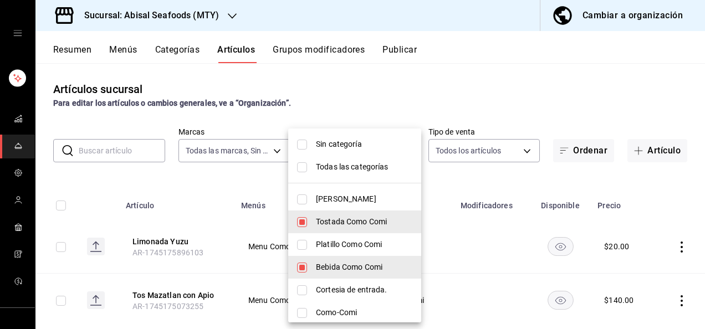
click at [302, 245] on input "checkbox" at bounding box center [302, 245] width 10 height 10
checkbox input "true"
type input "2eebe29f-7d00-47a2-a9bc-94ea9870a5f9,97564eb7-10ee-43db-b89a-c311e579e7f8,26dcb…"
click at [225, 180] on div at bounding box center [352, 164] width 705 height 329
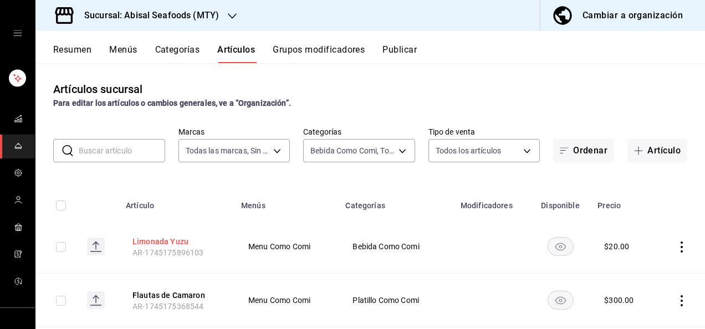
click at [174, 244] on button "Limonada Yuzu" at bounding box center [176, 241] width 89 height 11
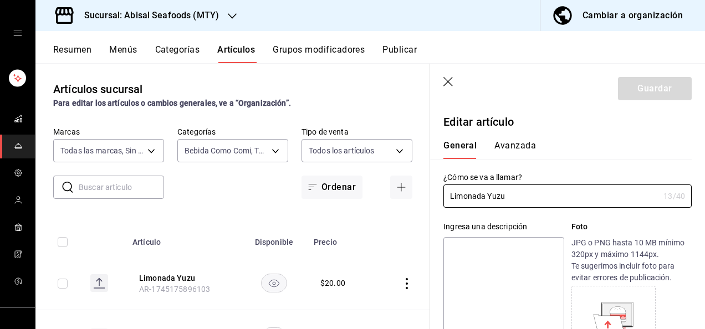
click at [552, 220] on div "Ingresa una descripción x 0 /125 ​ Foto JPG o PNG hasta 10 MB mínimo 320px y má…" at bounding box center [560, 289] width 261 height 162
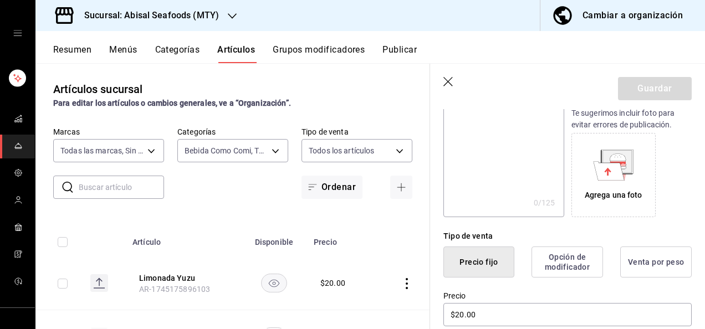
scroll to position [244, 0]
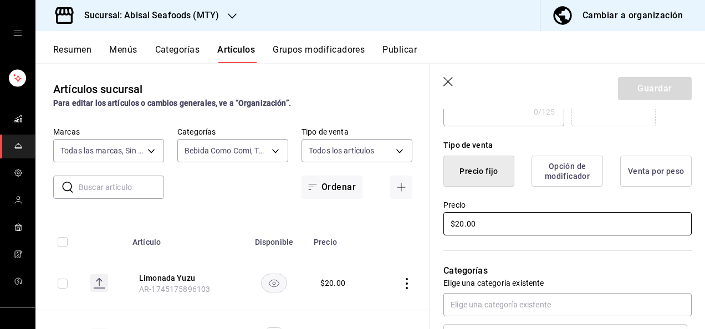
click at [552, 220] on input "$20.00" at bounding box center [567, 223] width 248 height 23
type input "$2.00"
type input "$0.00"
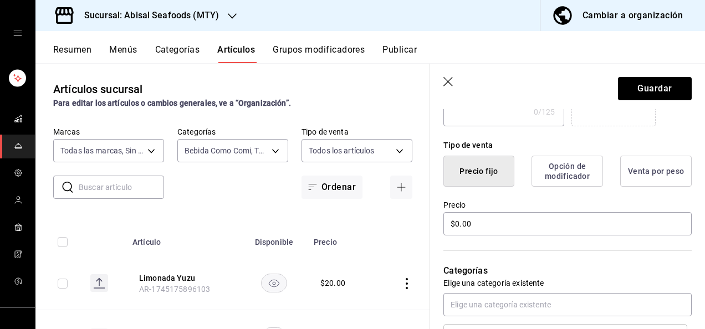
click at [579, 245] on div "Categorías Elige una categoría existente Bebida Como Comi" at bounding box center [560, 295] width 261 height 116
click at [641, 91] on button "Guardar" at bounding box center [655, 88] width 74 height 23
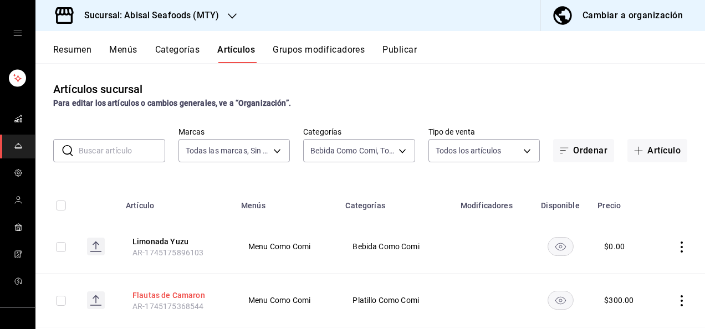
click at [186, 298] on button "Flautas de Camaron" at bounding box center [176, 295] width 89 height 11
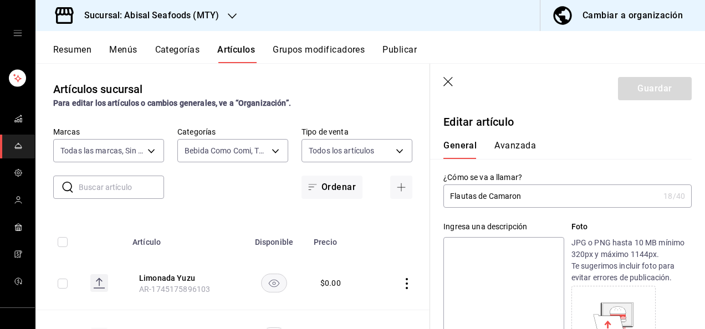
click at [596, 156] on div "General [PERSON_NAME]" at bounding box center [560, 149] width 235 height 19
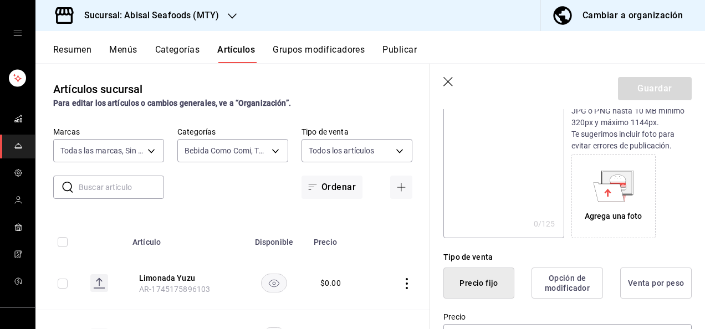
scroll to position [155, 0]
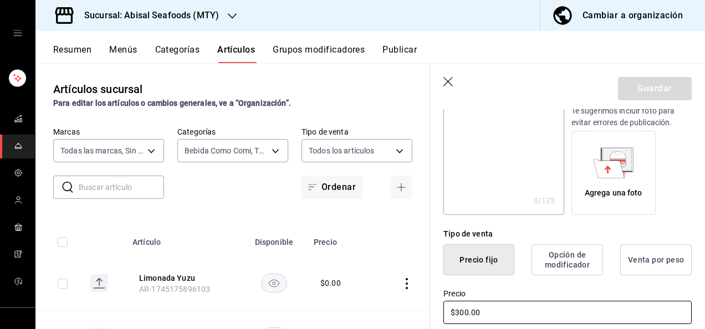
click at [514, 310] on input "$300.00" at bounding box center [567, 312] width 248 height 23
type input "$3.00"
type input "$470.00"
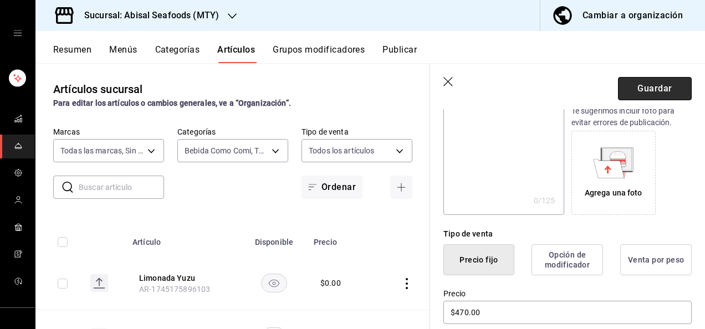
click at [635, 97] on button "Guardar" at bounding box center [655, 88] width 74 height 23
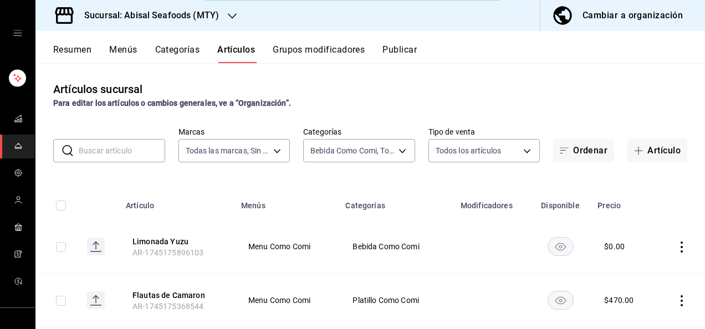
click at [355, 191] on th "Categorías" at bounding box center [395, 201] width 115 height 35
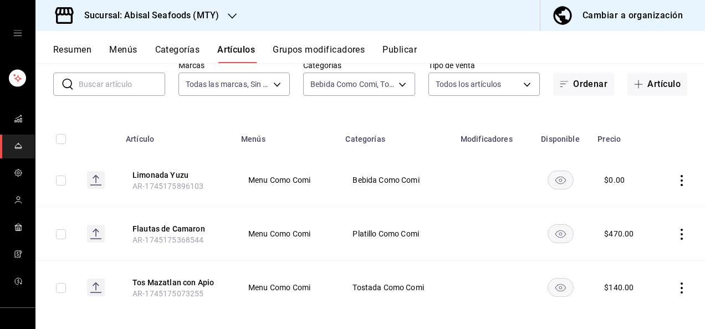
scroll to position [78, 0]
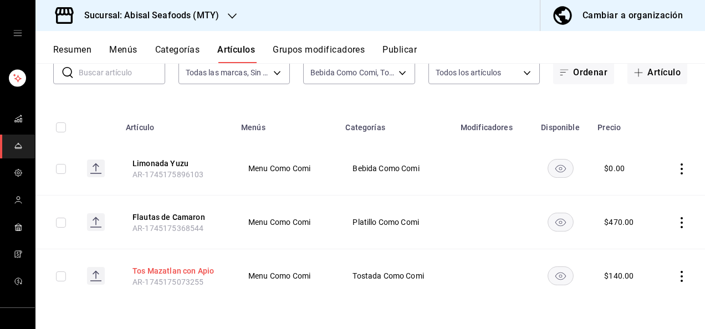
click at [188, 268] on button "Tos Mazatlan con Apio" at bounding box center [176, 270] width 89 height 11
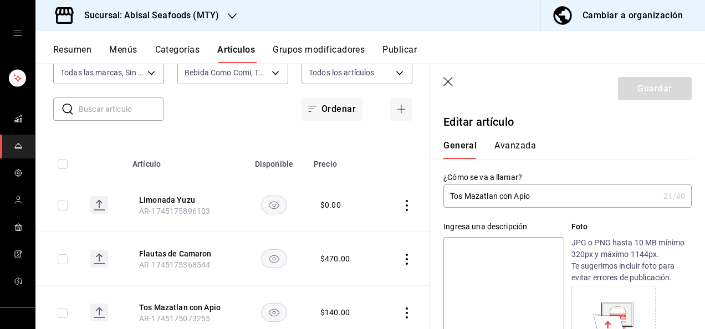
click at [597, 150] on div "General [PERSON_NAME]" at bounding box center [560, 149] width 235 height 19
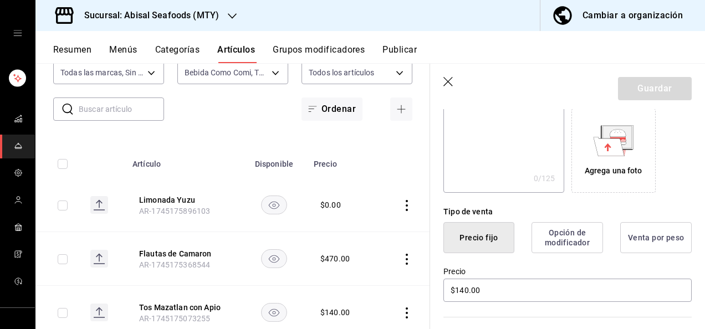
scroll to position [199, 0]
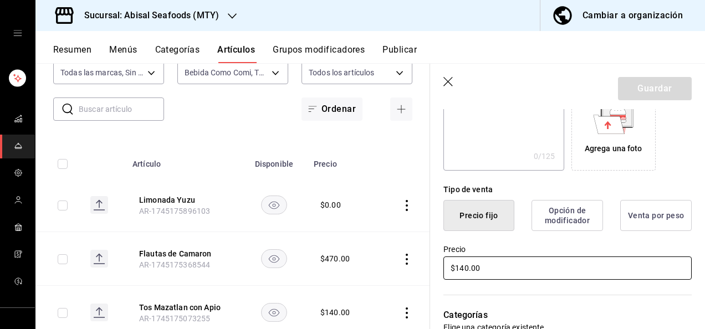
click at [501, 268] on input "$140.00" at bounding box center [567, 267] width 248 height 23
type input "$1.00"
type input "$0.00"
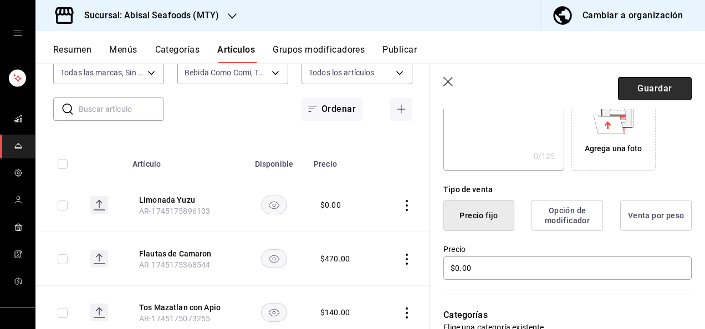
click at [644, 86] on button "Guardar" at bounding box center [655, 88] width 74 height 23
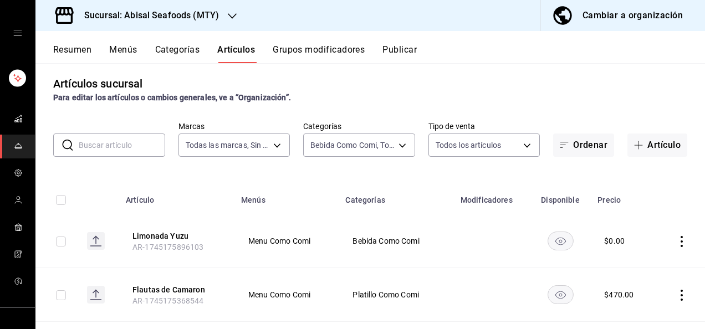
click at [412, 171] on div "Artículos sucursal Para editar los artículos o cambios generales, ve a “Organiz…" at bounding box center [369, 195] width 669 height 265
click at [174, 44] on button "Categorías" at bounding box center [177, 53] width 45 height 19
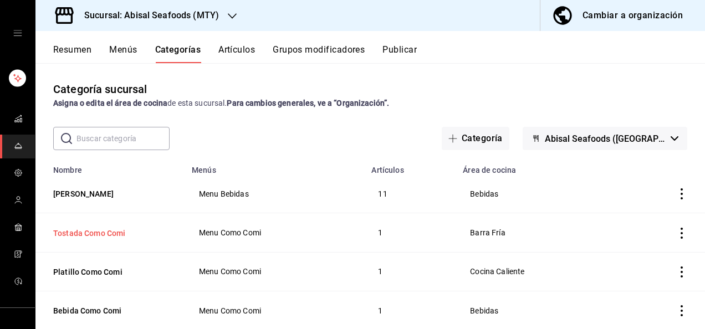
click at [103, 229] on button "Tostada Como Comi" at bounding box center [108, 233] width 111 height 11
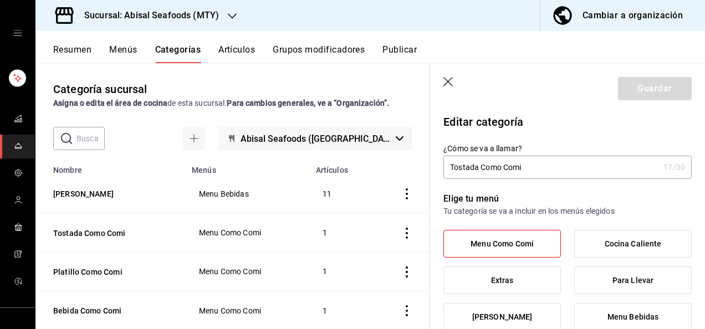
click at [517, 248] on span "Menu Como Comi" at bounding box center [501, 243] width 63 height 9
click at [0, 0] on input "Menu Como Comi" at bounding box center [0, 0] width 0 height 0
click at [682, 205] on p "Tu categoría se va a incluir en los menús elegidos" at bounding box center [567, 210] width 248 height 11
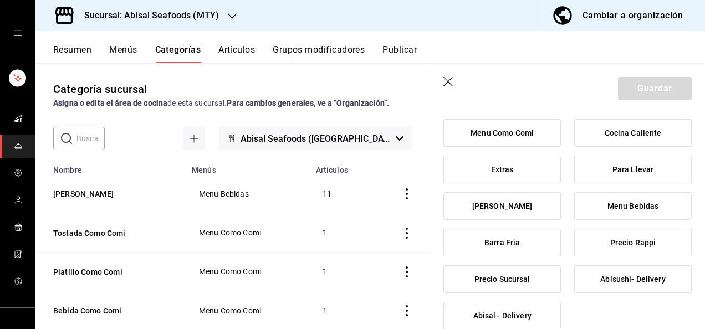
scroll to position [133, 0]
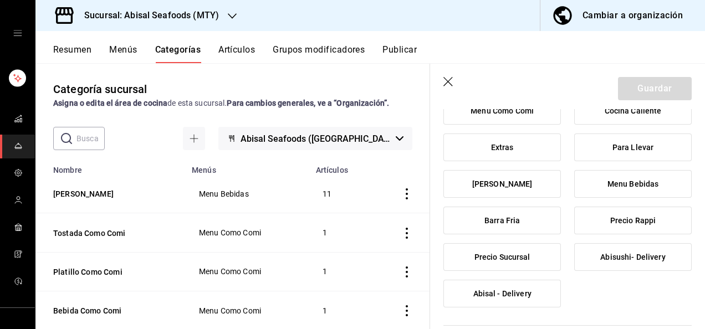
click at [542, 255] on label "Precio Sucursal" at bounding box center [502, 257] width 116 height 27
click at [0, 0] on input "Precio Sucursal" at bounding box center [0, 0] width 0 height 0
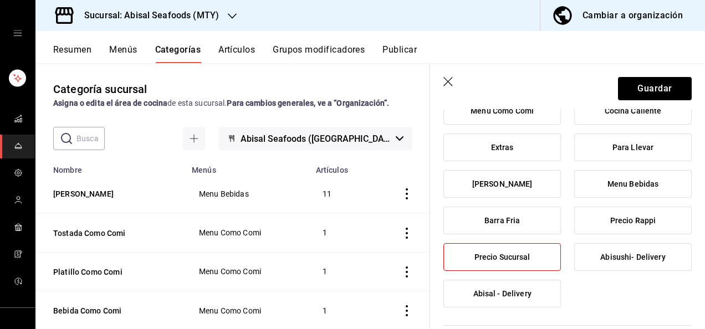
click at [543, 255] on label "Precio Sucursal" at bounding box center [502, 257] width 116 height 27
click at [0, 0] on input "Precio Sucursal" at bounding box center [0, 0] width 0 height 0
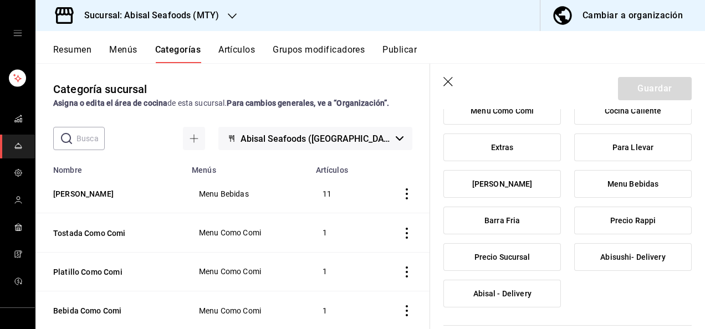
click at [532, 295] on label "Abisal - Delivery" at bounding box center [502, 293] width 116 height 27
click at [0, 0] on input "Abisal - Delivery" at bounding box center [0, 0] width 0 height 0
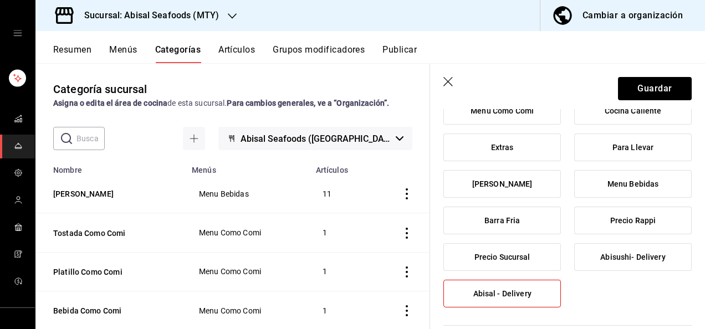
click at [565, 116] on div "Menu Como Comi Cocina Caliente Extras Para Llevar [PERSON_NAME] Bebidas Barra F…" at bounding box center [567, 206] width 248 height 219
click at [629, 92] on button "Guardar" at bounding box center [655, 88] width 74 height 23
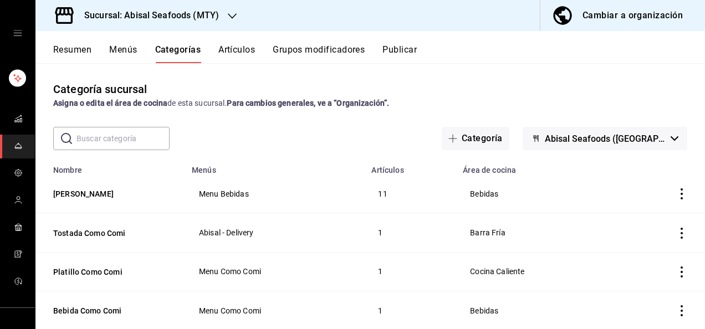
click at [676, 235] on icon "actions" at bounding box center [681, 233] width 11 height 11
click at [638, 297] on span "Eliminar" at bounding box center [639, 299] width 28 height 9
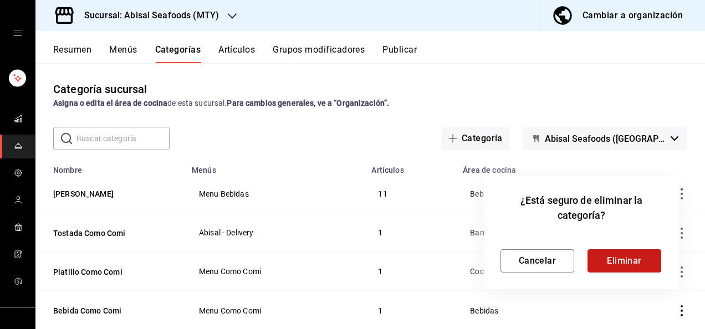
click at [610, 257] on button "Eliminar" at bounding box center [624, 260] width 74 height 23
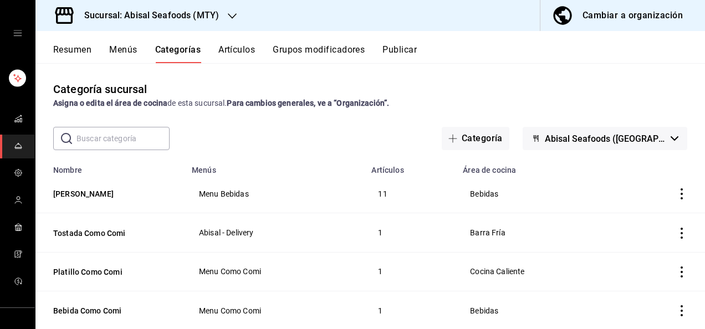
click at [676, 232] on icon "actions" at bounding box center [681, 233] width 11 height 11
click at [624, 301] on div at bounding box center [615, 300] width 20 height 11
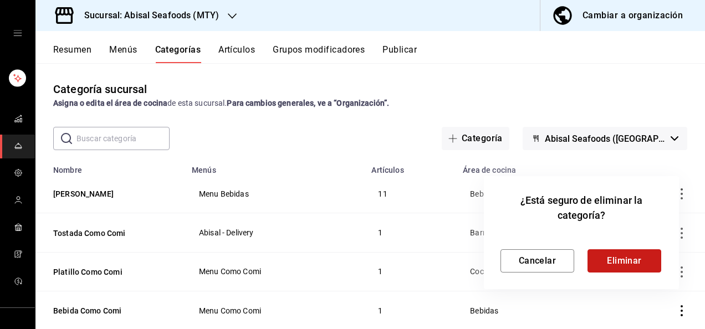
click at [608, 261] on button "Eliminar" at bounding box center [624, 260] width 74 height 23
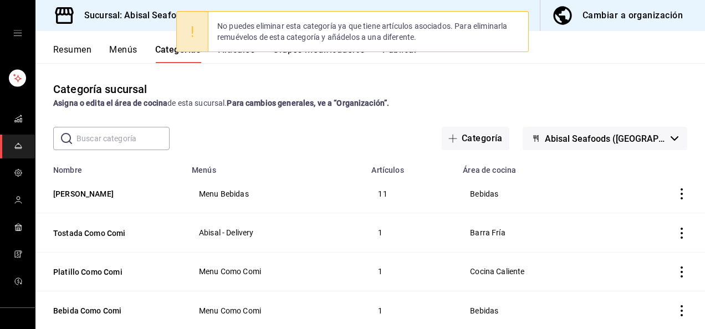
click at [231, 53] on div "No puedes eliminar esta categoría ya que tiene artículos asociados. Para elimin…" at bounding box center [352, 32] width 352 height 48
click at [312, 88] on div "Categoría sucursal Asigna o edita el área de cocina de esta sucursal. Para camb…" at bounding box center [369, 95] width 669 height 28
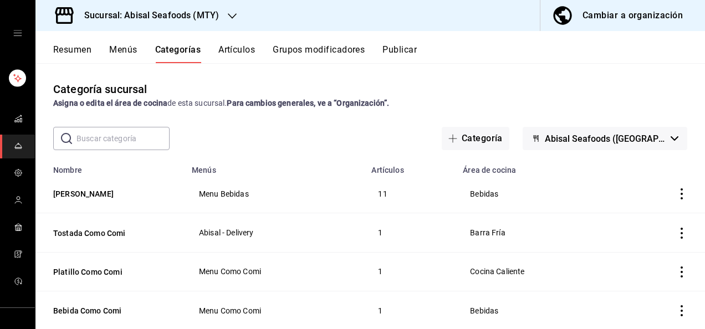
click at [241, 48] on button "Artículos" at bounding box center [236, 53] width 37 height 19
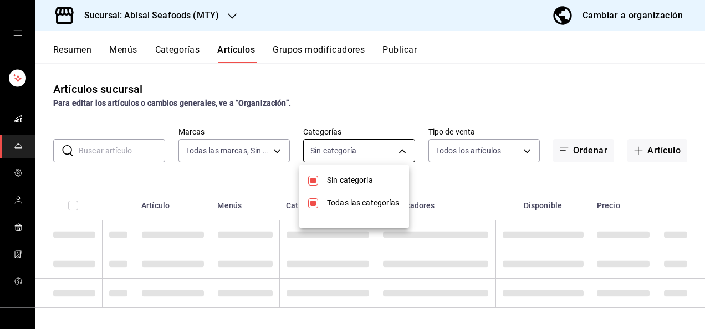
type input "f2a1835b-2949-4300-b838-84f89487dfb3,68f4e66d-7244-494a-8615-6e7c56e9f5d0"
click at [367, 155] on body "Sucursal: Abisal Seafoods (MTY) Cambiar a organización Resumen Menús Categorías…" at bounding box center [352, 164] width 705 height 329
type input "dc1406b1-7613-47b0-a8b4-68281d8a8274,97564eb7-10ee-43db-b89a-c311e579e7f8,26dcb…"
checkbox input "true"
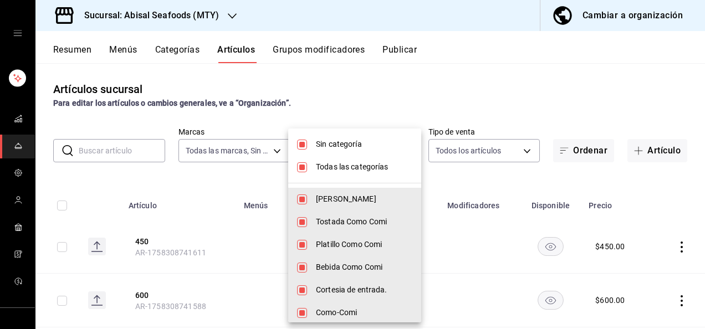
click at [300, 147] on input "checkbox" at bounding box center [302, 145] width 10 height 10
checkbox input "false"
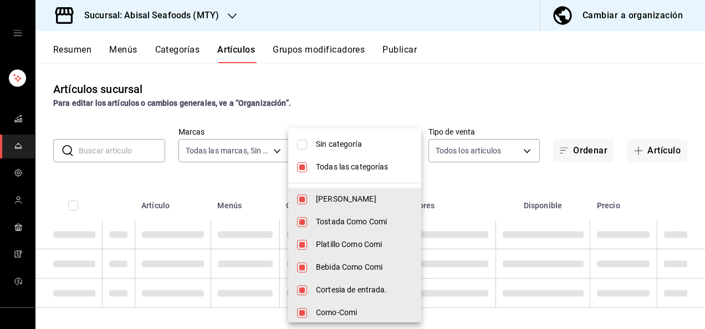
click at [305, 164] on input "checkbox" at bounding box center [302, 167] width 10 height 10
checkbox input "false"
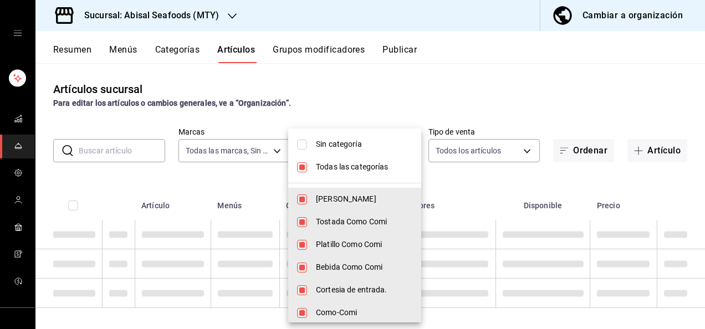
checkbox input "false"
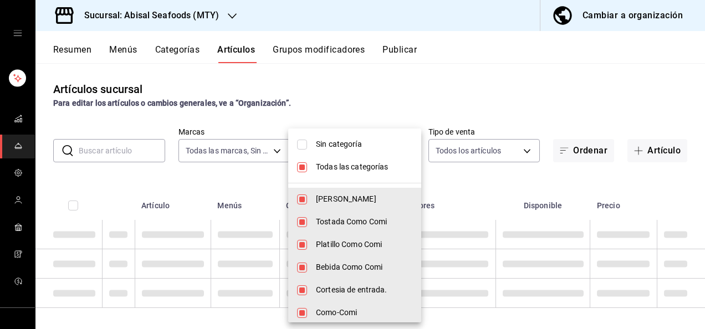
checkbox input "false"
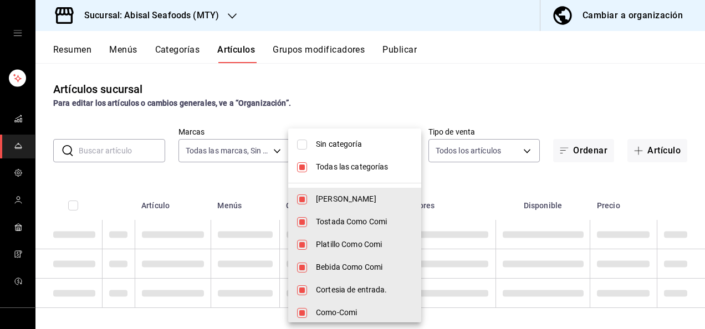
checkbox input "false"
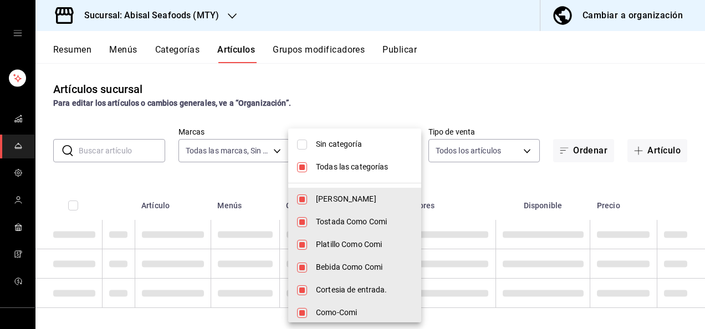
checkbox input "false"
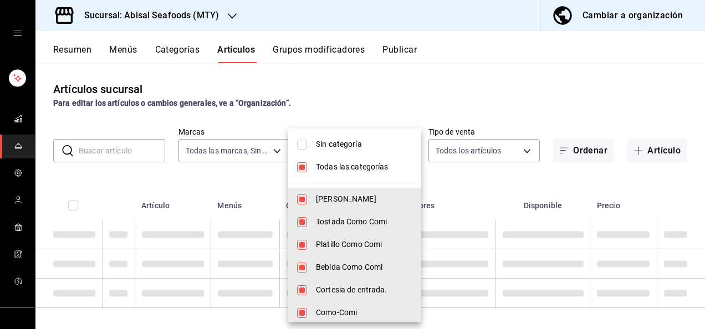
checkbox input "false"
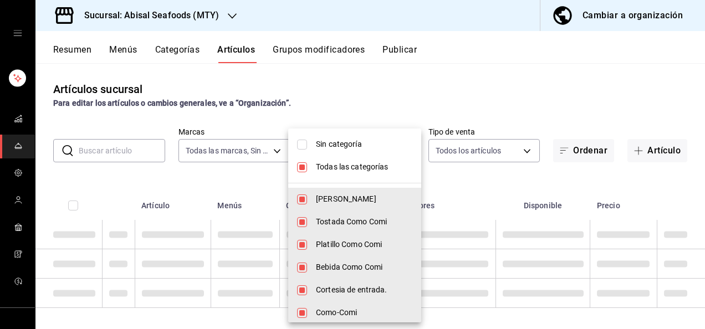
checkbox input "false"
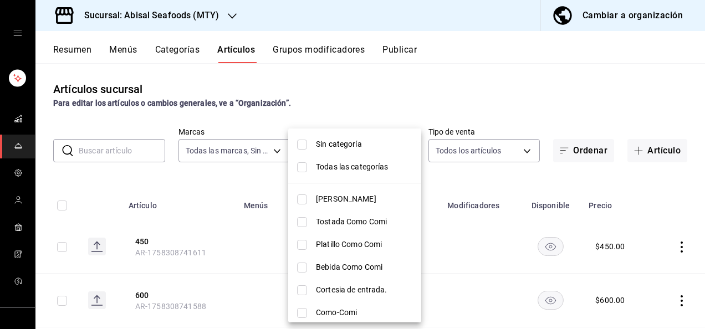
click at [301, 221] on input "checkbox" at bounding box center [302, 222] width 10 height 10
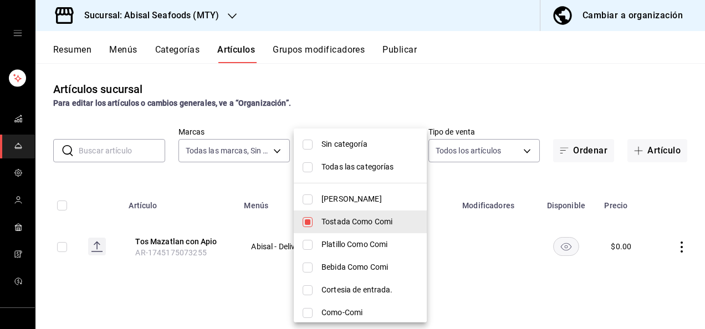
click at [683, 246] on div at bounding box center [352, 164] width 705 height 329
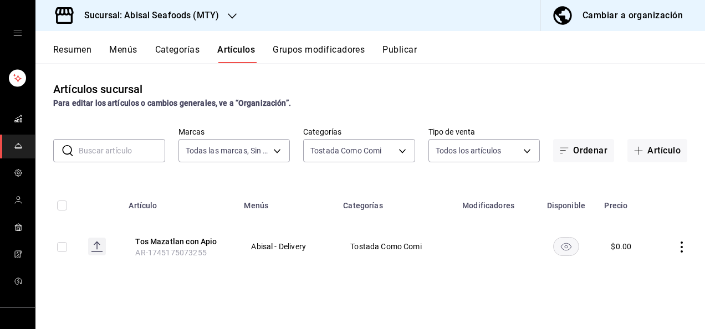
click at [682, 248] on icon "actions" at bounding box center [681, 246] width 11 height 11
click at [645, 301] on span "Eliminar" at bounding box center [648, 299] width 28 height 9
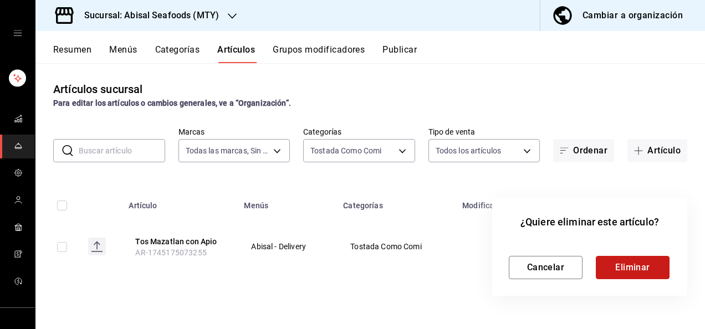
click at [647, 268] on button "Eliminar" at bounding box center [632, 267] width 74 height 23
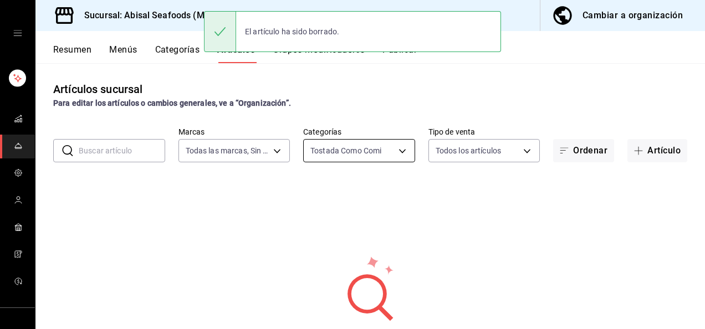
click at [394, 147] on body "Sucursal: Abisal Seafoods (MTY) Cambiar a organización Resumen Menús Categorías…" at bounding box center [352, 164] width 705 height 329
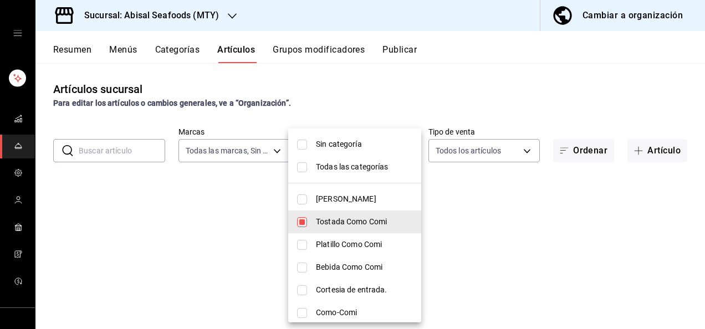
click at [301, 266] on input "checkbox" at bounding box center [302, 268] width 10 height 10
click at [476, 235] on div at bounding box center [352, 164] width 705 height 329
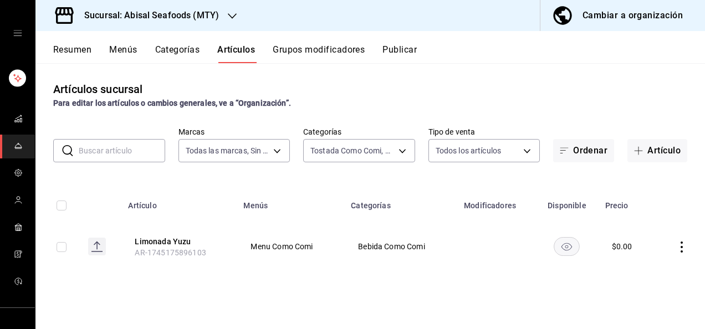
click at [680, 248] on icon "actions" at bounding box center [681, 246] width 11 height 11
click at [637, 294] on span "Eliminar" at bounding box center [648, 300] width 29 height 12
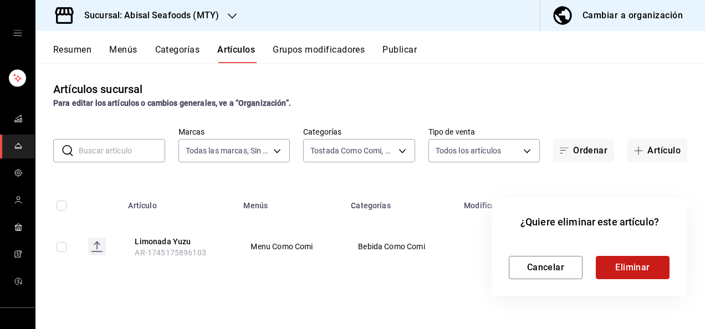
click at [637, 264] on button "Eliminar" at bounding box center [632, 267] width 74 height 23
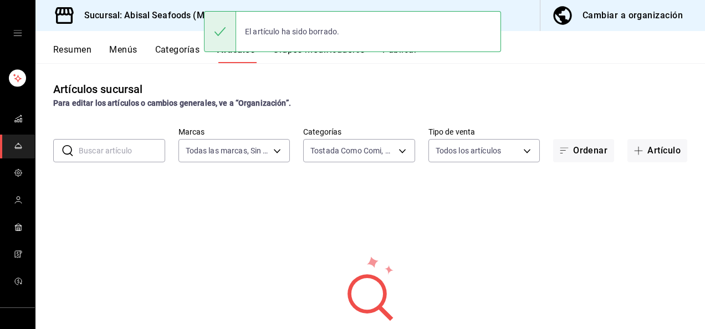
click at [292, 82] on div "Artículos sucursal Para editar los artículos o cambios generales, ve a “Organiz…" at bounding box center [369, 95] width 669 height 28
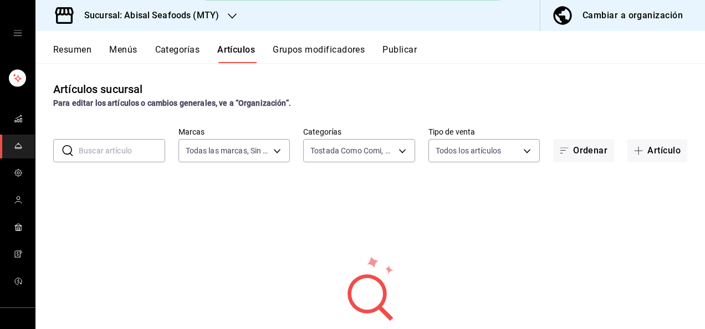
click at [169, 55] on button "Categorías" at bounding box center [177, 53] width 45 height 19
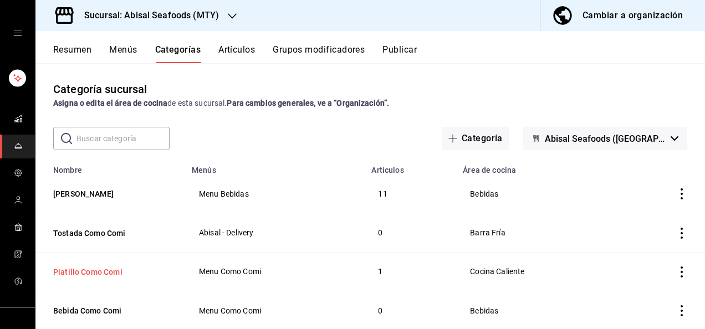
click at [111, 269] on button "Platillo Como Comi" at bounding box center [108, 271] width 111 height 11
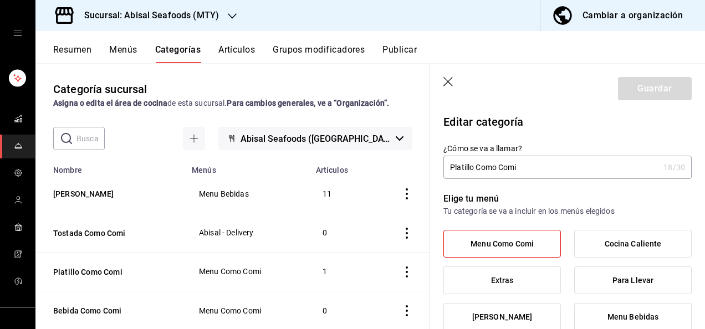
click at [531, 168] on input "Platillo Como Comi" at bounding box center [550, 167] width 215 height 22
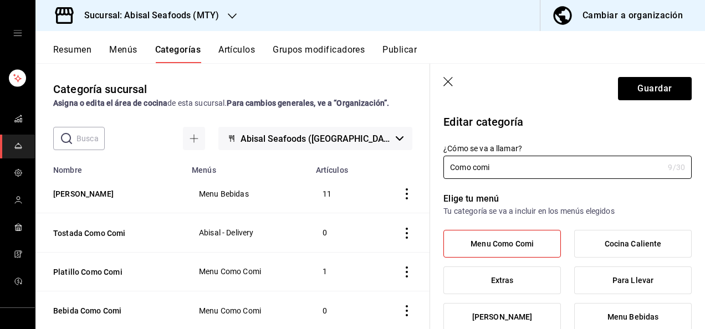
click at [564, 188] on div "Elige tu menú Tu categoría se va a incluir en los menús elegidos Menu Como Comi…" at bounding box center [560, 321] width 261 height 284
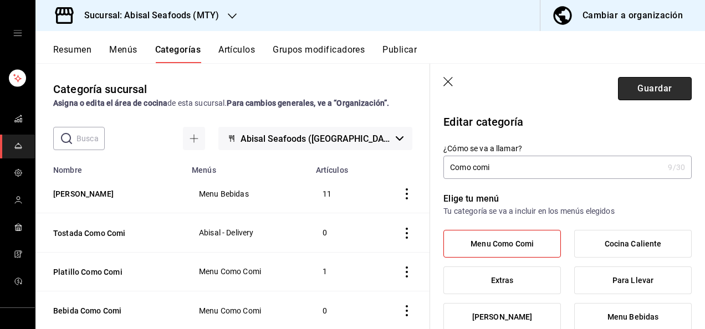
click at [638, 85] on button "Guardar" at bounding box center [655, 88] width 74 height 23
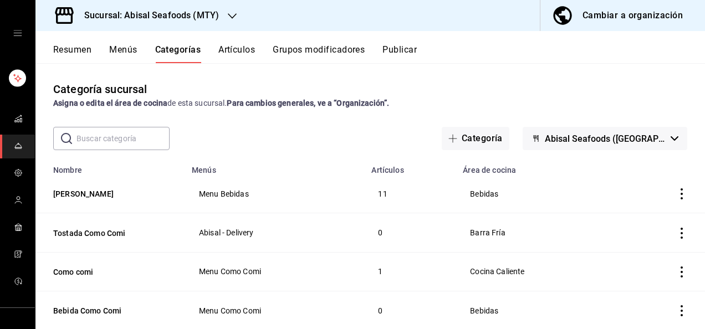
click at [237, 51] on button "Artículos" at bounding box center [236, 53] width 37 height 19
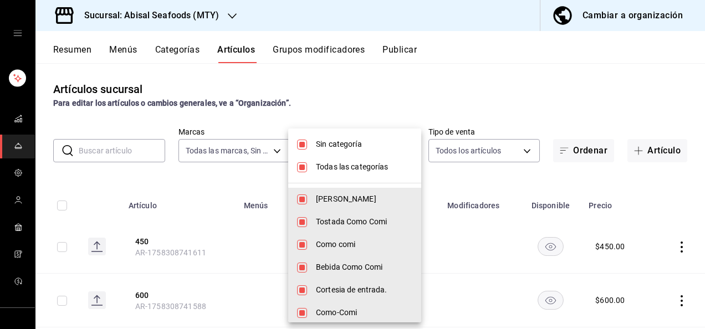
click at [372, 160] on body "Sucursal: Abisal Seafoods (MTY) Cambiar a organización Resumen Menús Categorías…" at bounding box center [352, 164] width 705 height 329
click at [298, 243] on input "checkbox" at bounding box center [302, 245] width 10 height 10
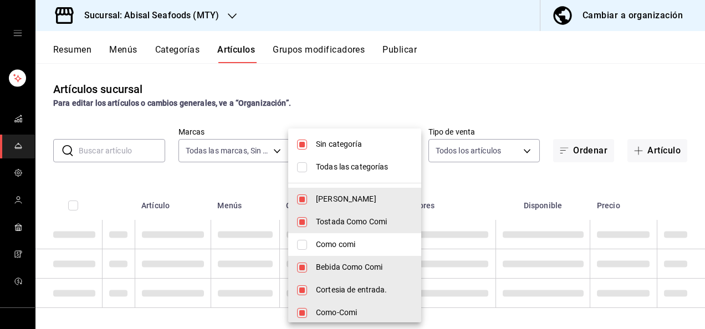
click at [298, 243] on input "checkbox" at bounding box center [302, 245] width 10 height 10
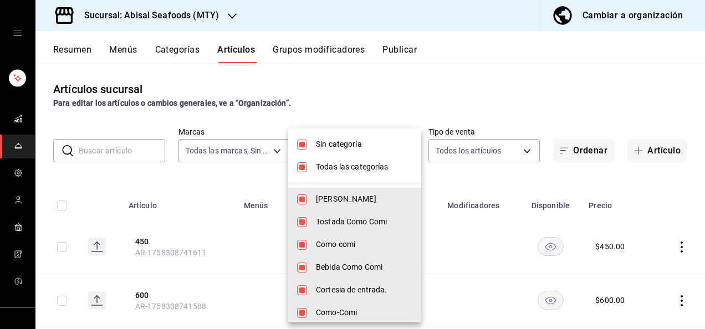
click at [302, 141] on input "checkbox" at bounding box center [302, 145] width 10 height 10
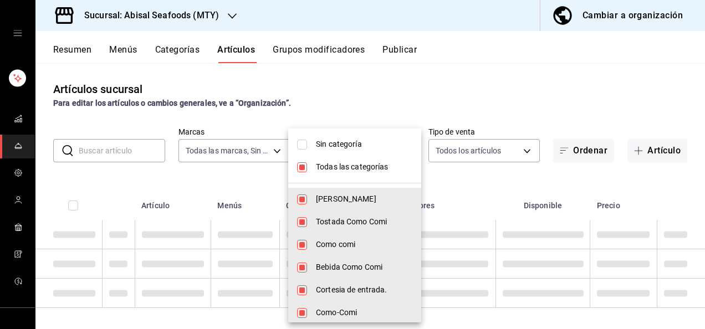
click at [302, 163] on input "checkbox" at bounding box center [302, 167] width 10 height 10
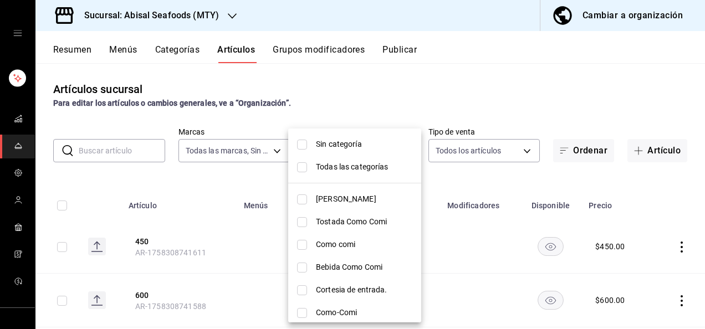
click at [301, 243] on input "checkbox" at bounding box center [302, 245] width 10 height 10
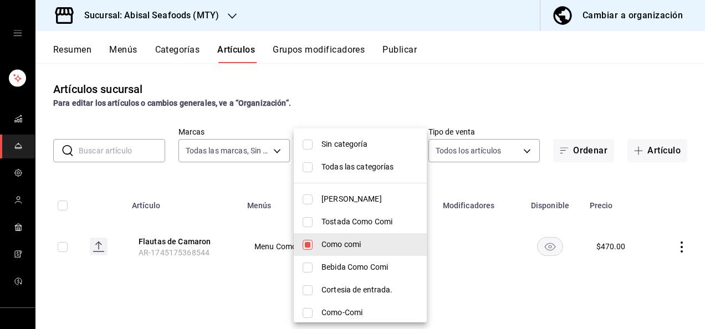
click at [470, 179] on div at bounding box center [352, 164] width 705 height 329
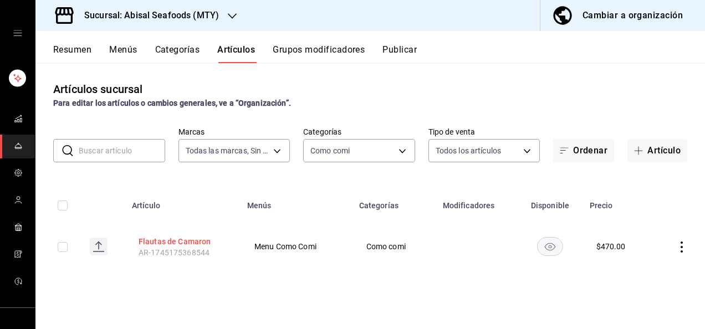
click at [192, 243] on button "Flautas de Camaron" at bounding box center [182, 241] width 89 height 11
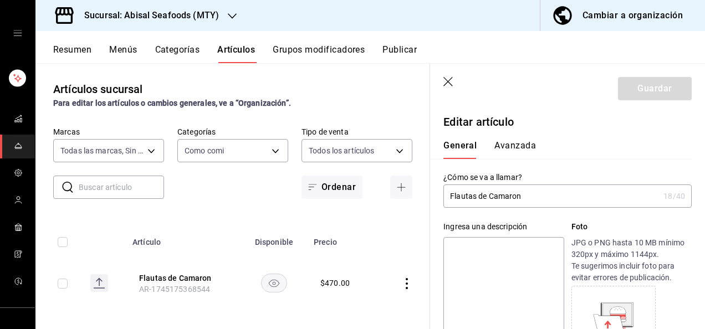
drag, startPoint x: 458, startPoint y: 269, endPoint x: 560, endPoint y: 194, distance: 126.7
click at [573, 167] on div "¿Cómo se va a llamar? Platillo Como Comi 18 /40 ¿Cómo se va a llamar?" at bounding box center [560, 183] width 261 height 49
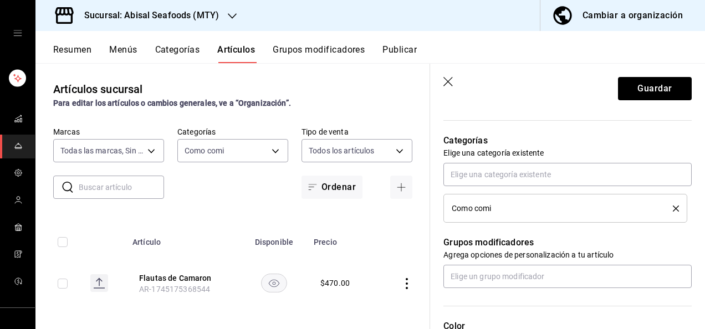
scroll to position [377, 0]
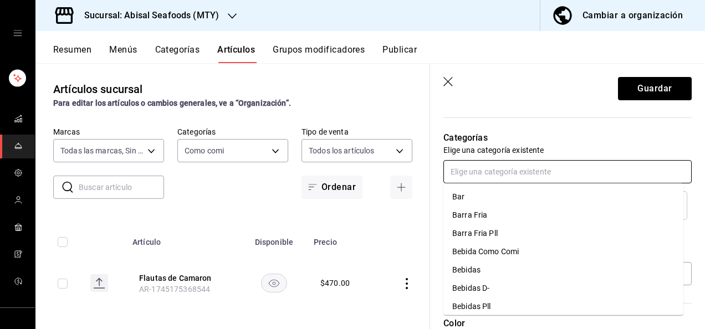
drag, startPoint x: 573, startPoint y: 167, endPoint x: 482, endPoint y: 167, distance: 91.4
click at [482, 167] on input "text" at bounding box center [567, 171] width 248 height 23
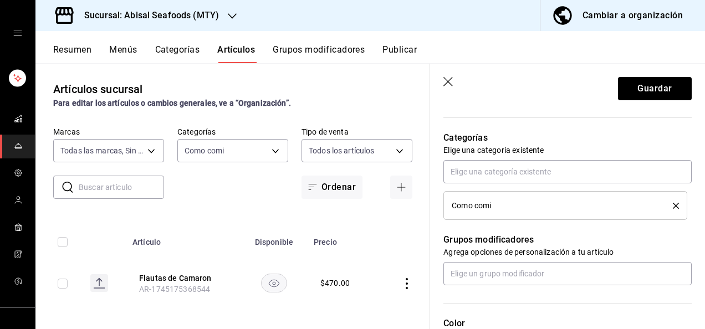
click at [594, 239] on p "Grupos modificadores" at bounding box center [567, 239] width 248 height 13
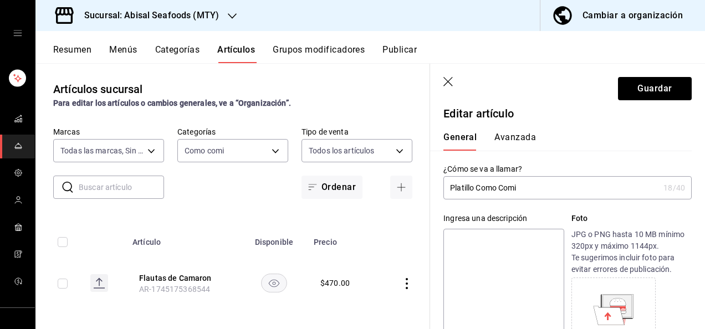
scroll to position [0, 0]
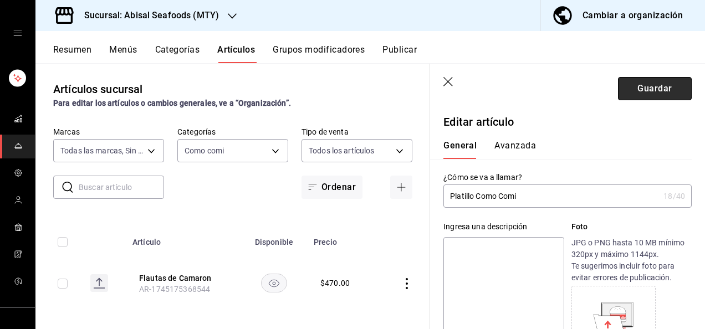
click at [640, 82] on button "Guardar" at bounding box center [655, 88] width 74 height 23
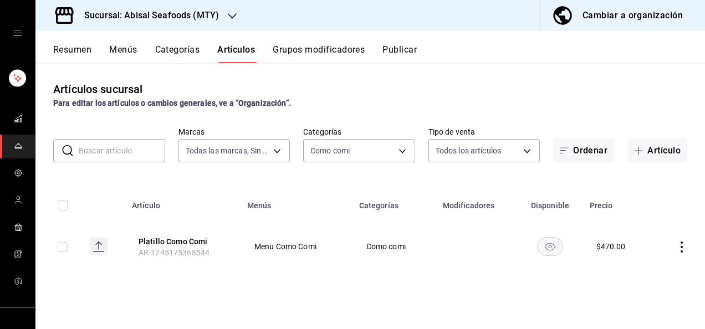
click at [167, 41] on div "Resumen Menús Categorías Artículos Grupos modificadores Publicar" at bounding box center [369, 47] width 669 height 32
click at [169, 50] on button "Categorías" at bounding box center [177, 53] width 45 height 19
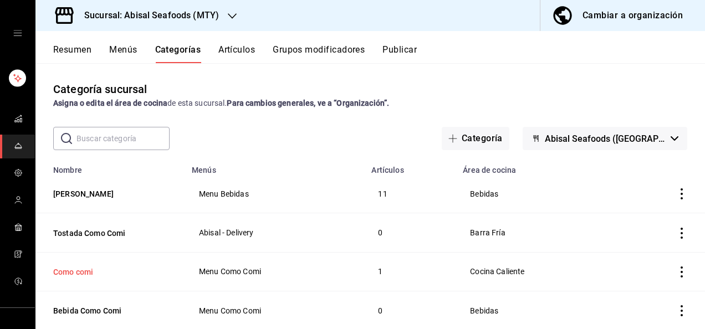
click at [85, 273] on button "Como comi" at bounding box center [108, 271] width 111 height 11
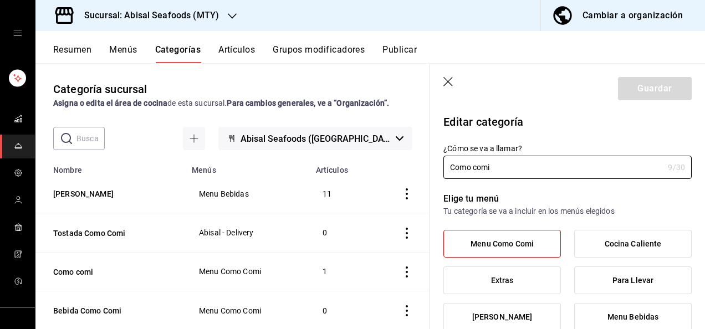
click at [645, 202] on p "Elige tu menú" at bounding box center [567, 198] width 248 height 13
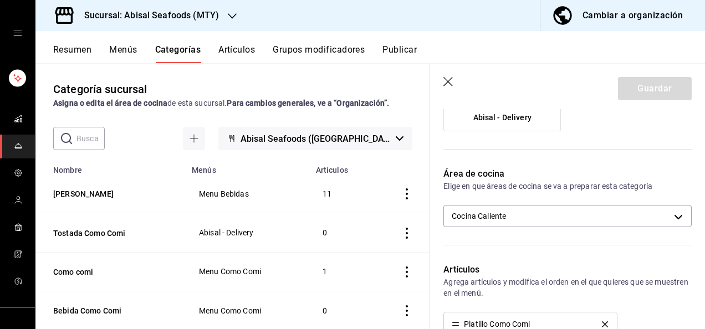
scroll to position [310, 0]
click at [671, 214] on body "Sucursal: Abisal Seafoods (MTY) Cambiar a organización Resumen Menús Categorías…" at bounding box center [352, 164] width 705 height 329
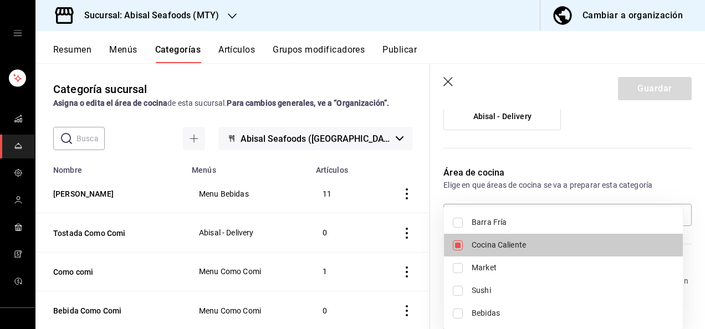
click at [457, 313] on input "checkbox" at bounding box center [458, 314] width 10 height 10
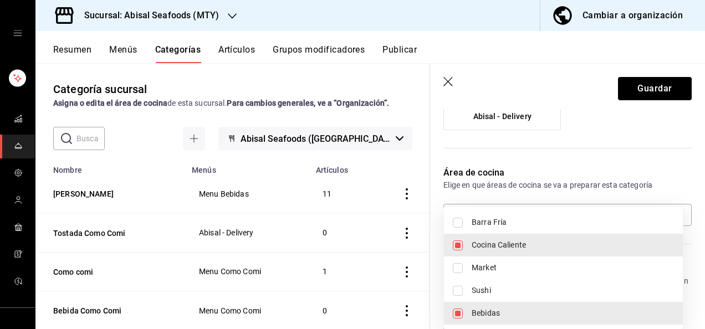
click at [458, 223] on input "checkbox" at bounding box center [458, 223] width 10 height 10
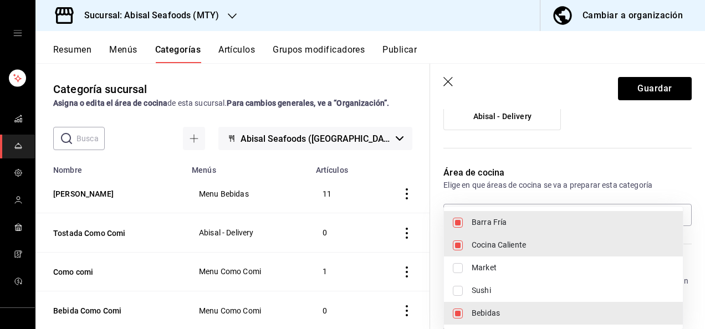
click at [591, 150] on div at bounding box center [352, 164] width 705 height 329
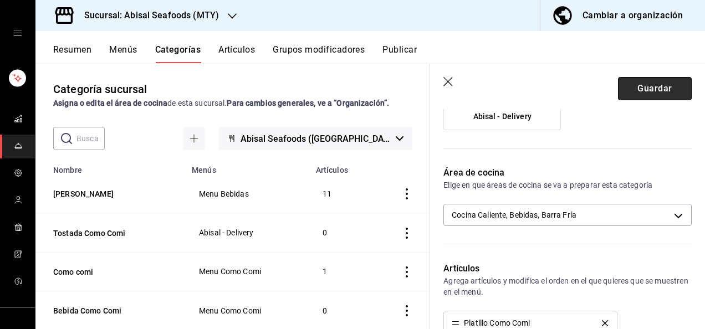
click at [649, 88] on button "Guardar" at bounding box center [655, 88] width 74 height 23
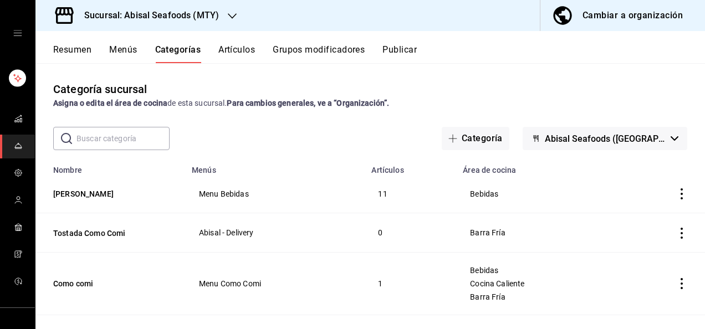
click at [409, 51] on button "Publicar" at bounding box center [399, 53] width 34 height 19
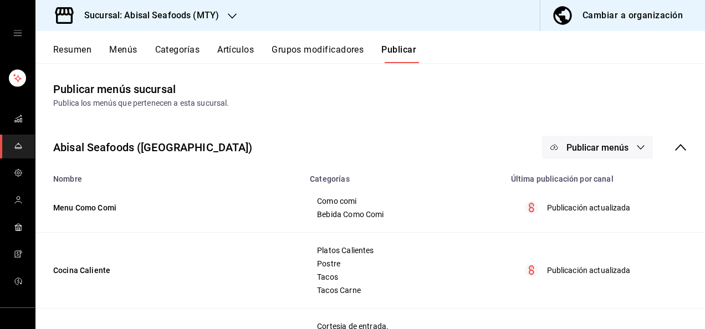
click at [598, 147] on span "Publicar menús" at bounding box center [597, 147] width 62 height 11
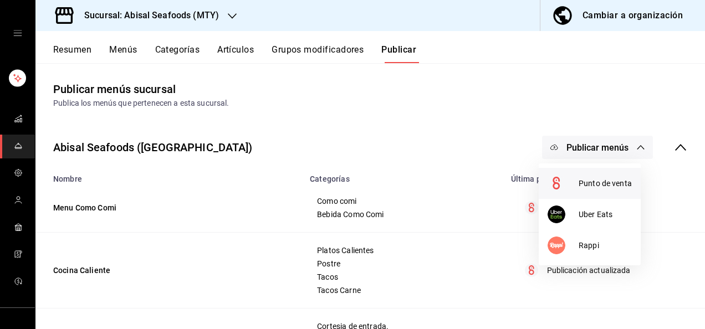
click at [585, 184] on span "Punto de venta" at bounding box center [604, 184] width 53 height 12
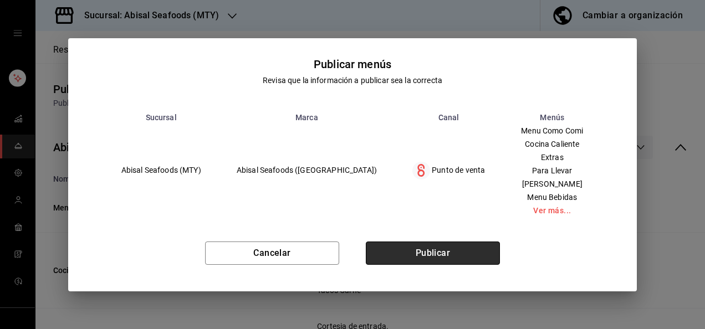
click at [441, 265] on button "Publicar" at bounding box center [433, 252] width 134 height 23
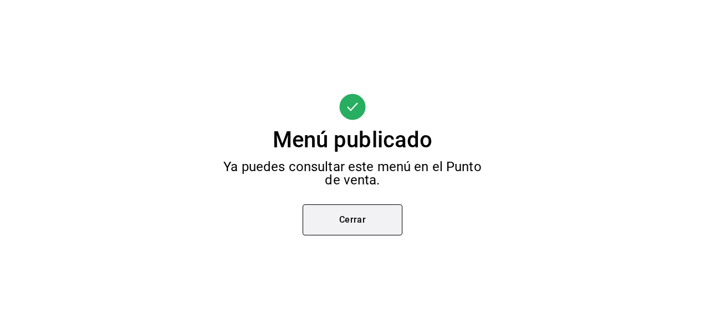
click at [361, 216] on button "Cerrar" at bounding box center [352, 219] width 100 height 31
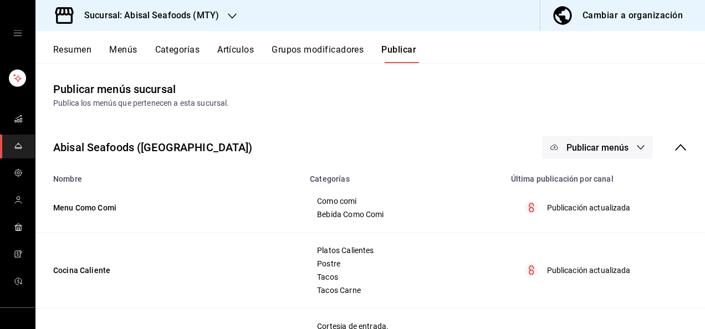
click at [188, 3] on div "Sucursal: Abisal Seafoods (MTY)" at bounding box center [142, 15] width 197 height 31
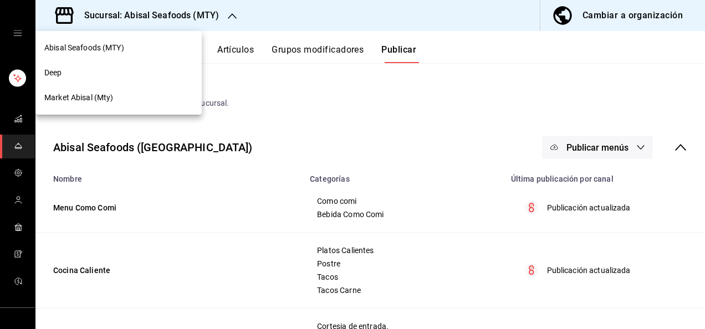
click at [76, 77] on div "Deep" at bounding box center [118, 73] width 148 height 12
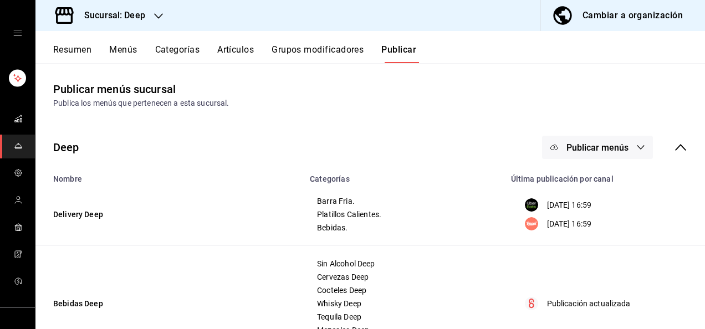
click at [124, 50] on button "Menús" at bounding box center [123, 53] width 28 height 19
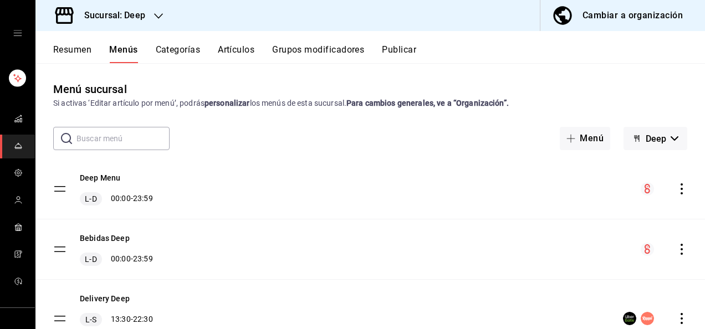
click at [261, 155] on div "Menú sucursal Si activas ‘Editar artículo por menú’, podrás personalizar los me…" at bounding box center [369, 205] width 669 height 248
click at [180, 56] on button "Categorías" at bounding box center [178, 53] width 45 height 19
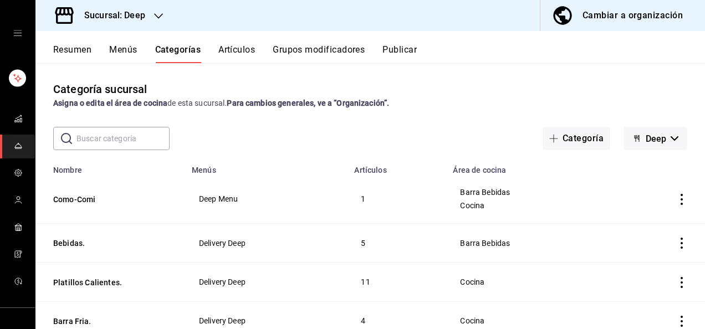
click at [256, 118] on div "Categoría sucursal Asigna o edita el área de cocina de esta sucursal. Para camb…" at bounding box center [369, 195] width 669 height 265
click at [93, 200] on button "Como-Comi" at bounding box center [108, 199] width 111 height 11
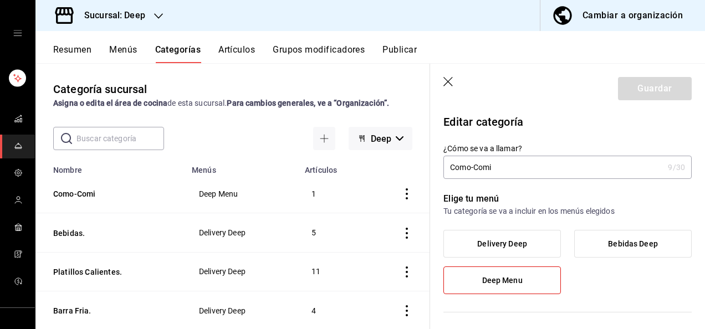
click at [551, 189] on div "Elige tu menú Tu categoría se va a incluir en los menús elegidos Delivery Deep …" at bounding box center [560, 248] width 261 height 138
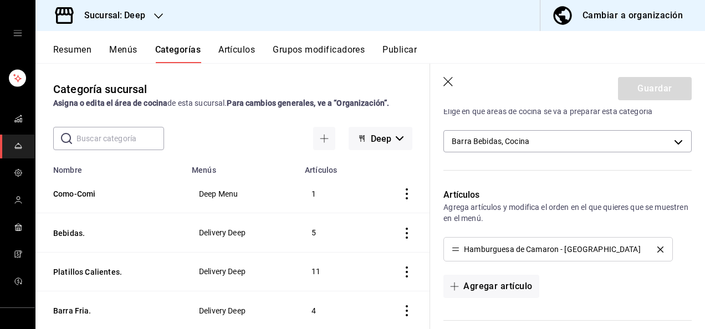
scroll to position [266, 0]
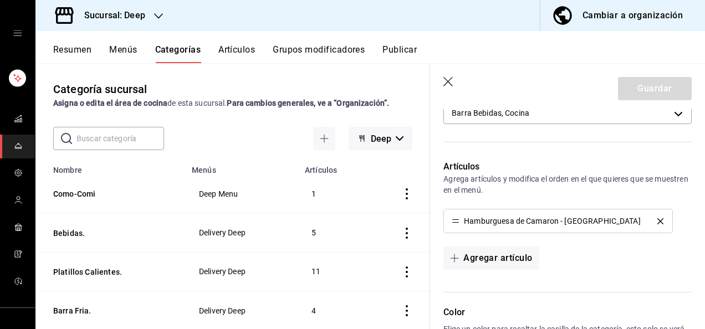
click at [588, 265] on div "Agregar artículo" at bounding box center [567, 257] width 248 height 23
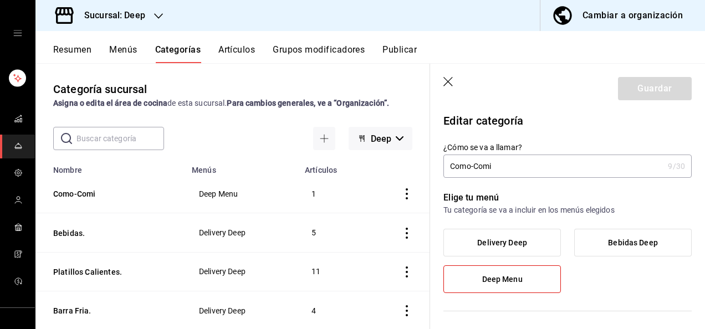
scroll to position [0, 0]
click at [443, 77] on icon "button" at bounding box center [448, 82] width 11 height 11
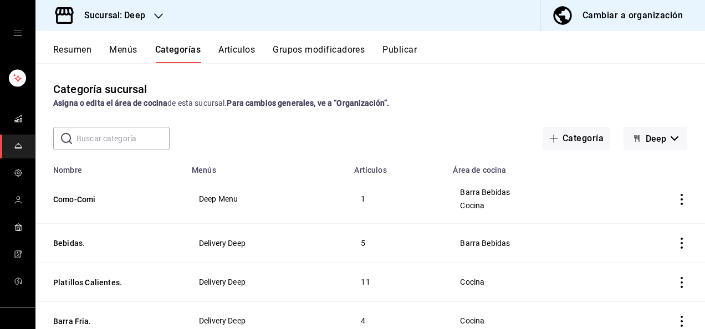
click at [243, 51] on button "Artículos" at bounding box center [236, 53] width 37 height 19
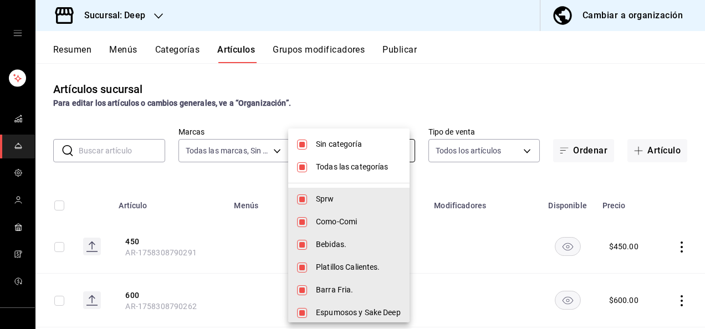
click at [397, 148] on body "Sucursal: Deep Cambiar a organización Resumen Menús Categorías Artículos Grupos…" at bounding box center [352, 164] width 705 height 329
click at [301, 197] on input "checkbox" at bounding box center [302, 199] width 10 height 10
click at [302, 143] on input "checkbox" at bounding box center [302, 145] width 10 height 10
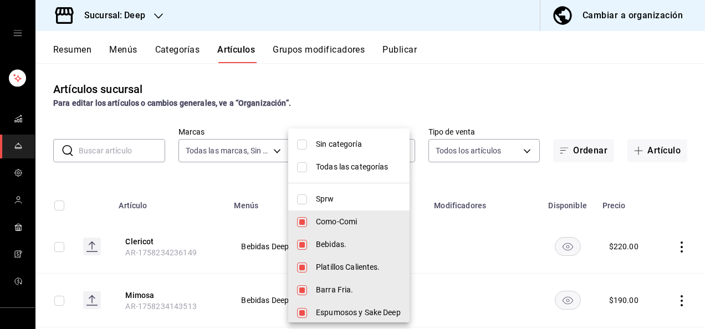
click at [302, 166] on input "checkbox" at bounding box center [302, 167] width 10 height 10
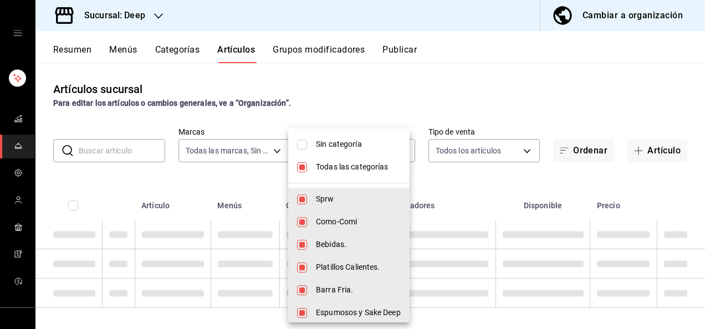
click at [302, 166] on input "checkbox" at bounding box center [302, 167] width 10 height 10
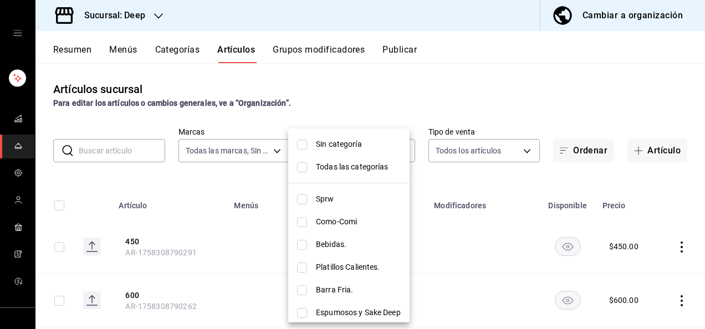
click at [302, 219] on input "checkbox" at bounding box center [302, 222] width 10 height 10
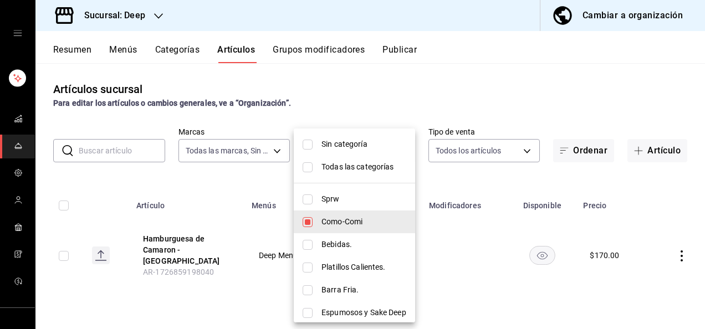
click at [246, 184] on div at bounding box center [352, 164] width 705 height 329
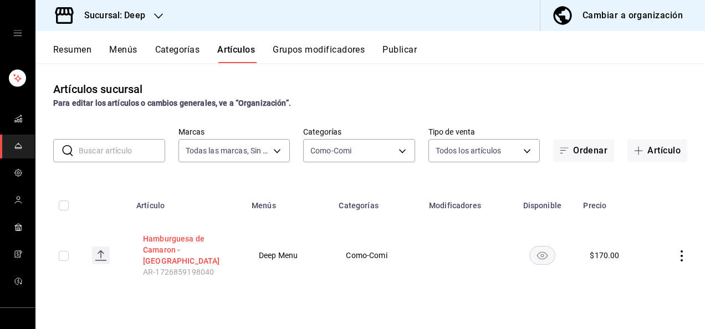
click at [151, 246] on button "Hamburguesa de Camaron - [GEOGRAPHIC_DATA]" at bounding box center [187, 249] width 89 height 33
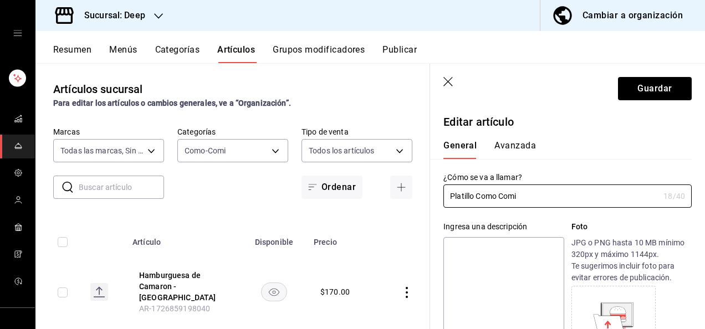
click at [610, 154] on div "General [PERSON_NAME]" at bounding box center [560, 149] width 235 height 19
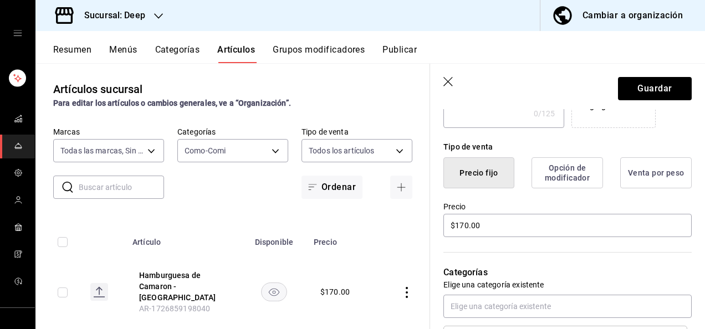
scroll to position [244, 0]
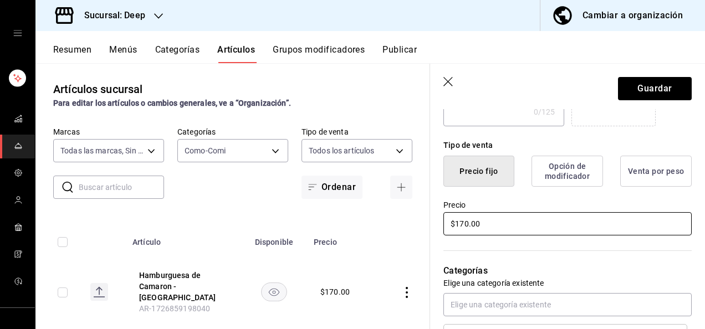
click at [529, 212] on input "$170.00" at bounding box center [567, 223] width 248 height 23
click at [585, 196] on div "Precio $270.00" at bounding box center [560, 212] width 261 height 50
click at [608, 255] on div "Categorías Elige una categoría existente Como-Comi" at bounding box center [560, 295] width 261 height 116
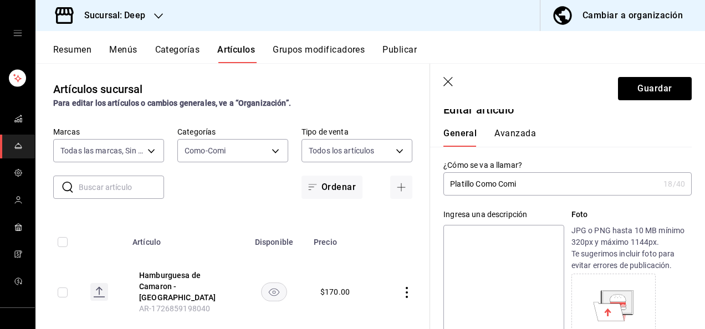
scroll to position [0, 0]
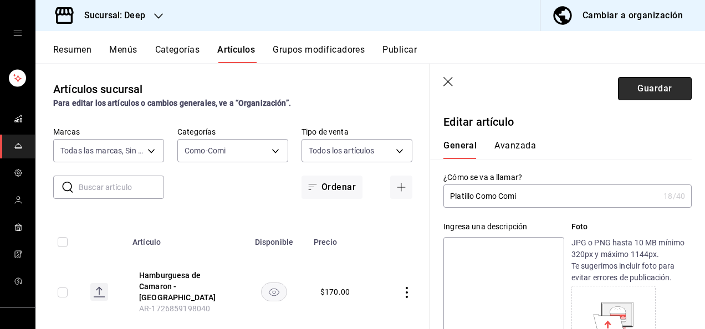
click at [649, 86] on button "Guardar" at bounding box center [655, 88] width 74 height 23
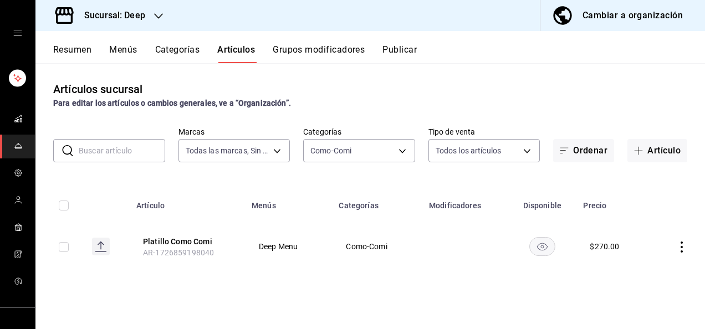
click at [482, 173] on div "Artículos sucursal Para editar los artículos o cambios generales, ve a “Organiz…" at bounding box center [369, 195] width 669 height 265
